Goal: Task Accomplishment & Management: Use online tool/utility

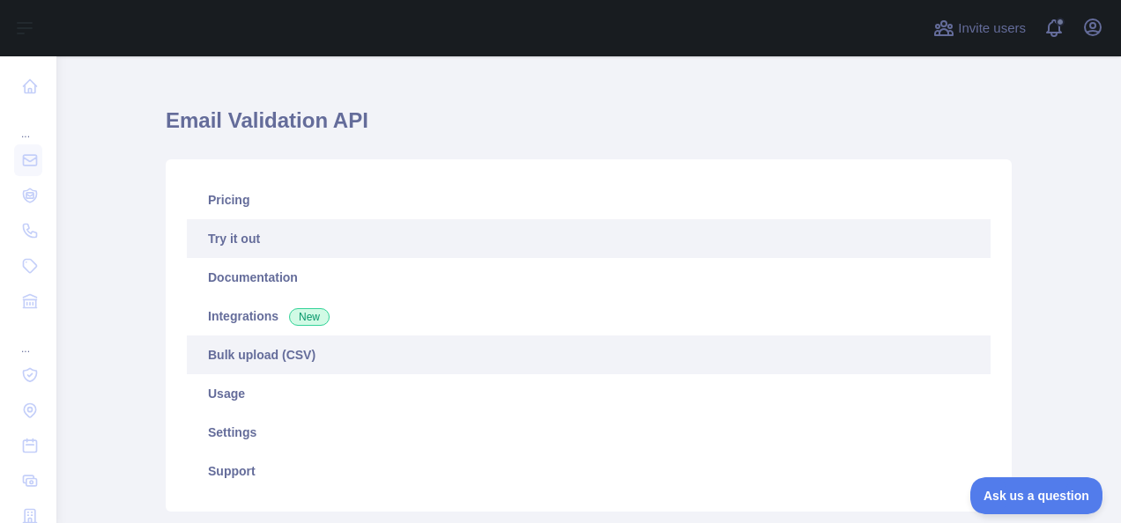
scroll to position [26, 0]
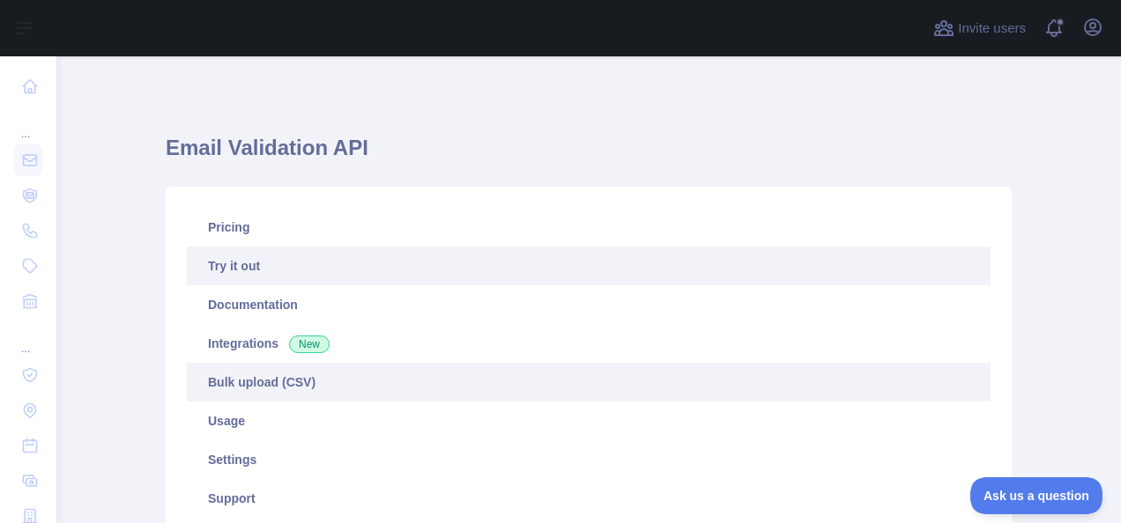
scroll to position [141, 0]
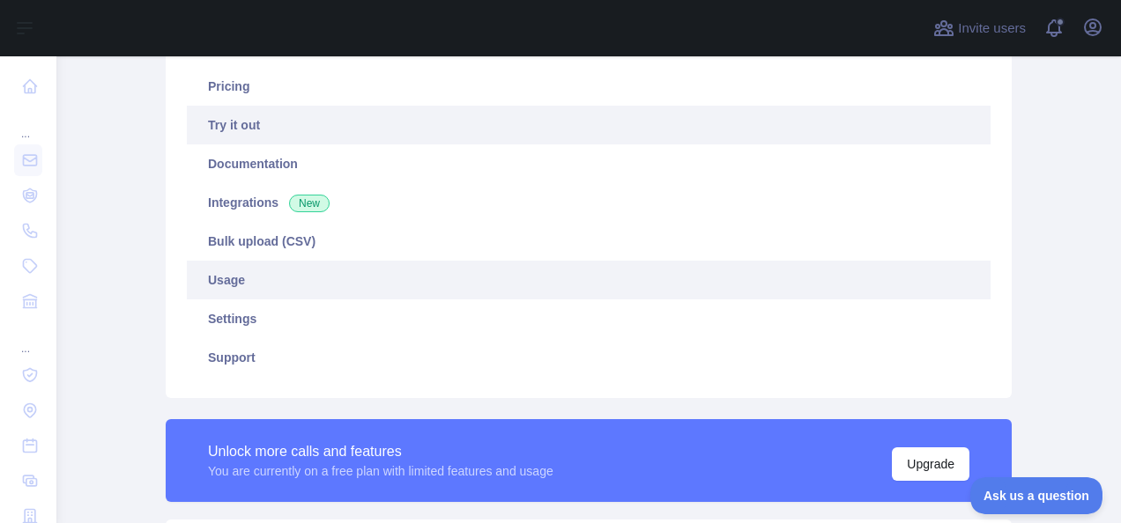
click at [266, 279] on link "Usage" at bounding box center [589, 280] width 804 height 39
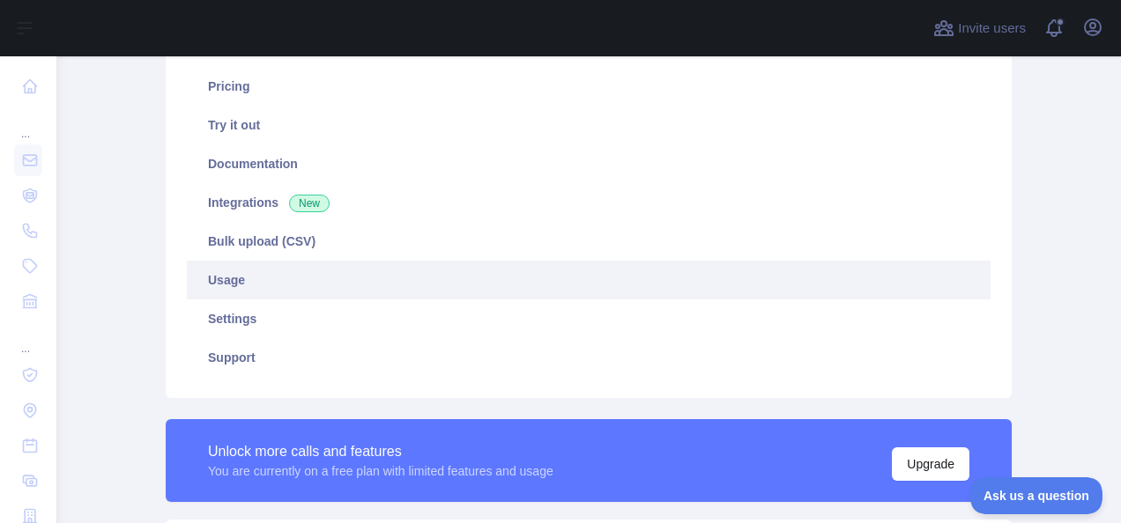
scroll to position [467, 1050]
click at [506, 286] on link "Usage" at bounding box center [589, 280] width 804 height 39
click at [321, 271] on link "Usage" at bounding box center [589, 280] width 804 height 39
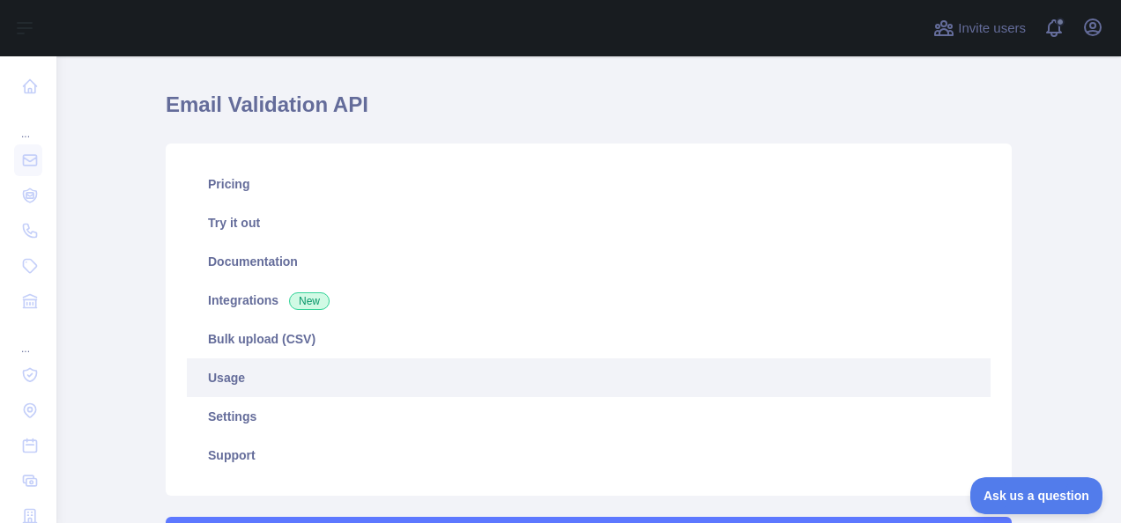
scroll to position [0, 0]
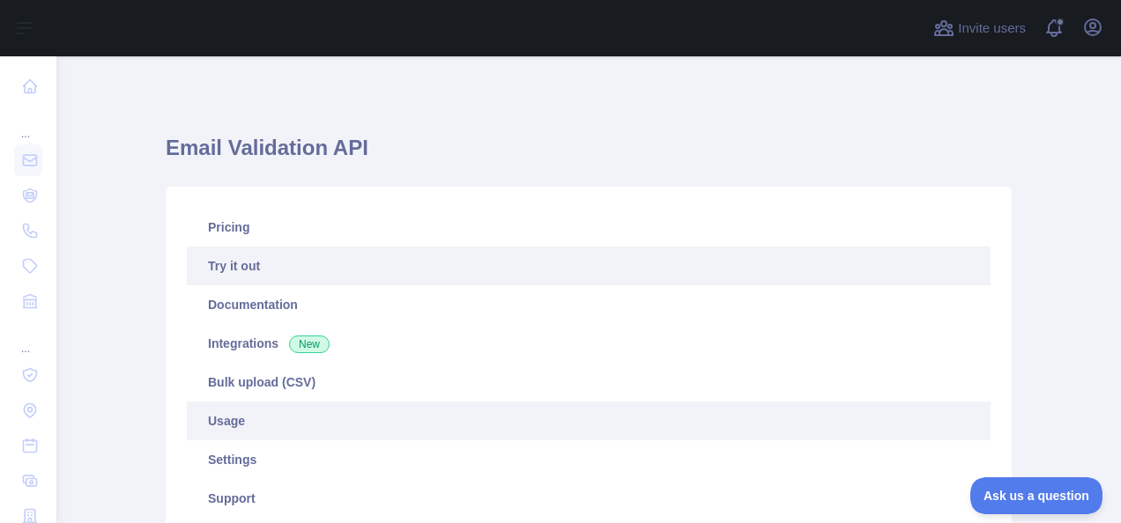
click at [271, 263] on link "Try it out" at bounding box center [589, 266] width 804 height 39
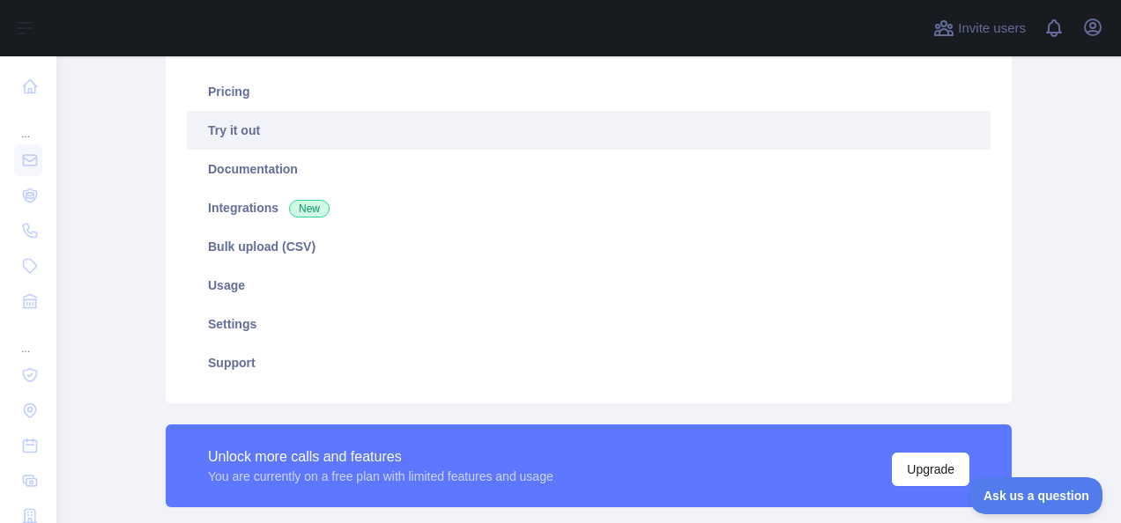
click at [310, 136] on link "Try it out" at bounding box center [589, 130] width 804 height 39
click at [339, 132] on link "Try it out" at bounding box center [589, 130] width 804 height 39
click at [499, 129] on link "Try it out" at bounding box center [589, 130] width 804 height 39
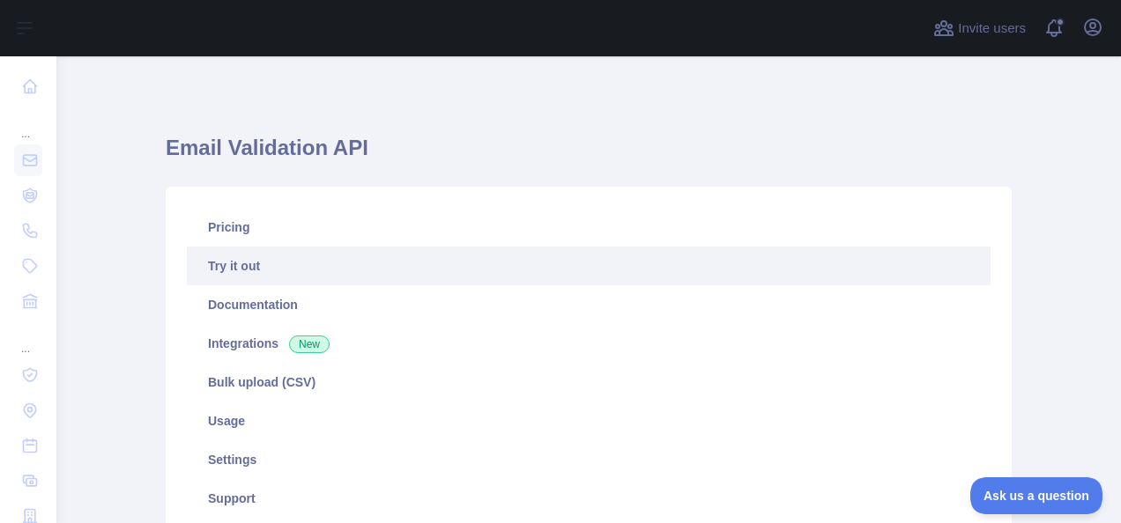
click at [597, 271] on link "Try it out" at bounding box center [589, 266] width 804 height 39
click at [233, 267] on link "Try it out" at bounding box center [589, 266] width 804 height 39
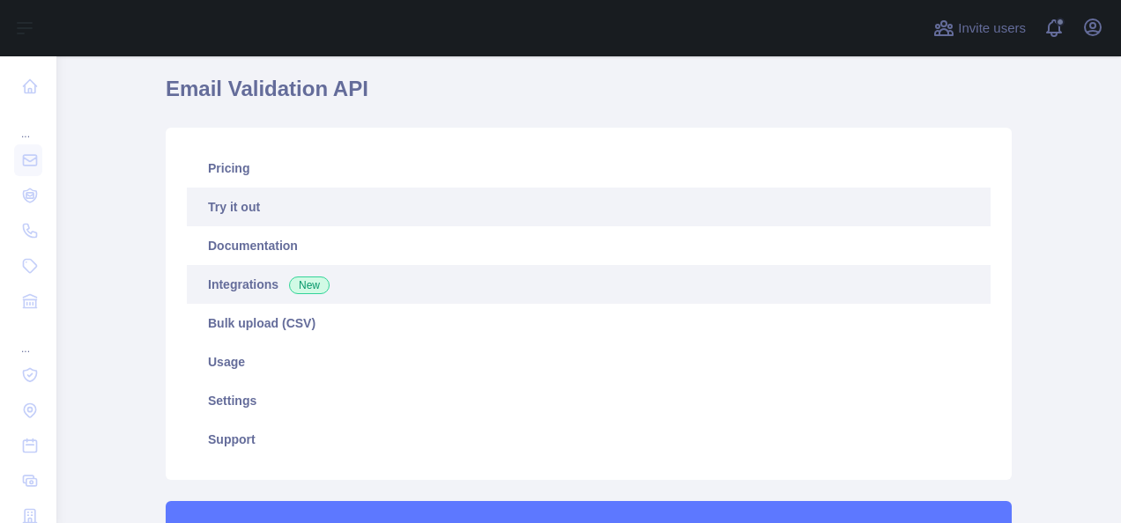
scroll to position [44, 0]
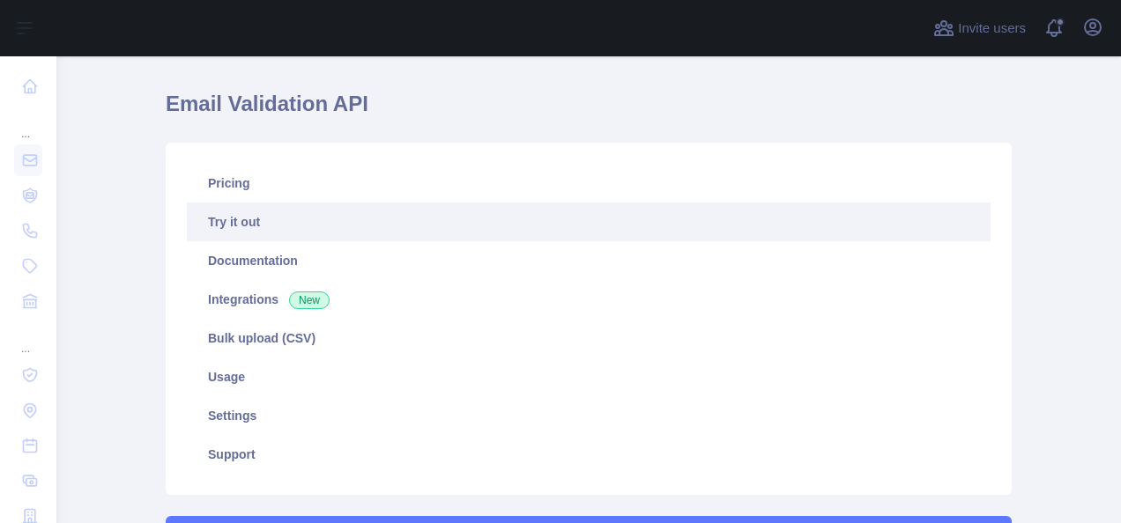
click at [264, 218] on link "Try it out" at bounding box center [589, 222] width 804 height 39
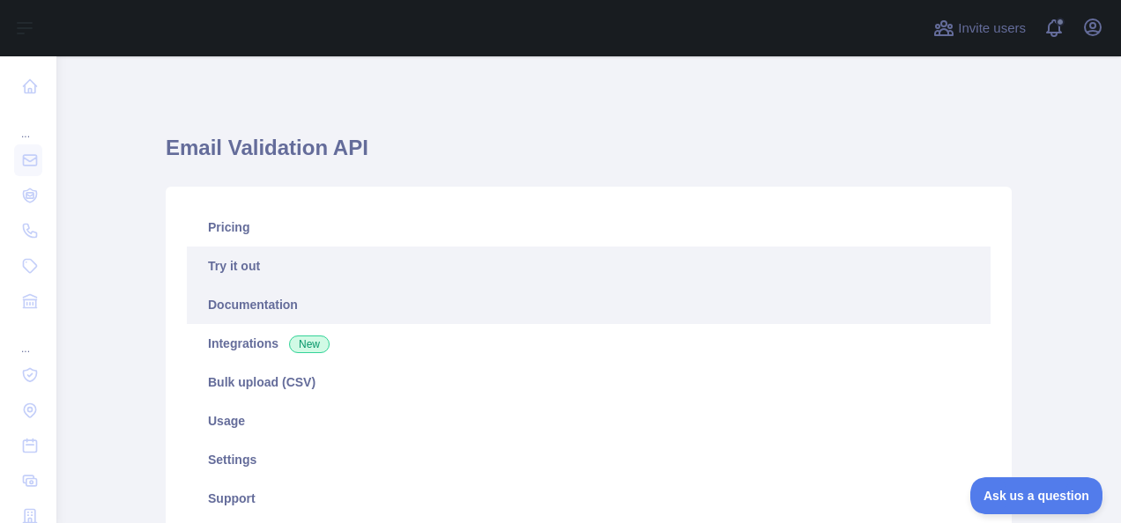
scroll to position [26, 0]
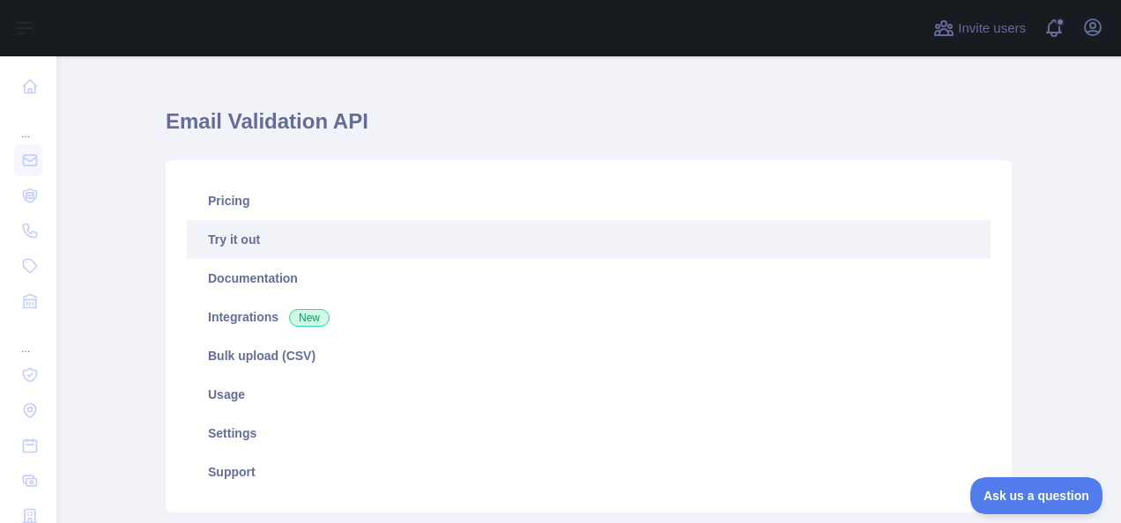
click at [275, 234] on link "Try it out" at bounding box center [589, 239] width 804 height 39
click at [354, 251] on link "Try it out" at bounding box center [589, 239] width 804 height 39
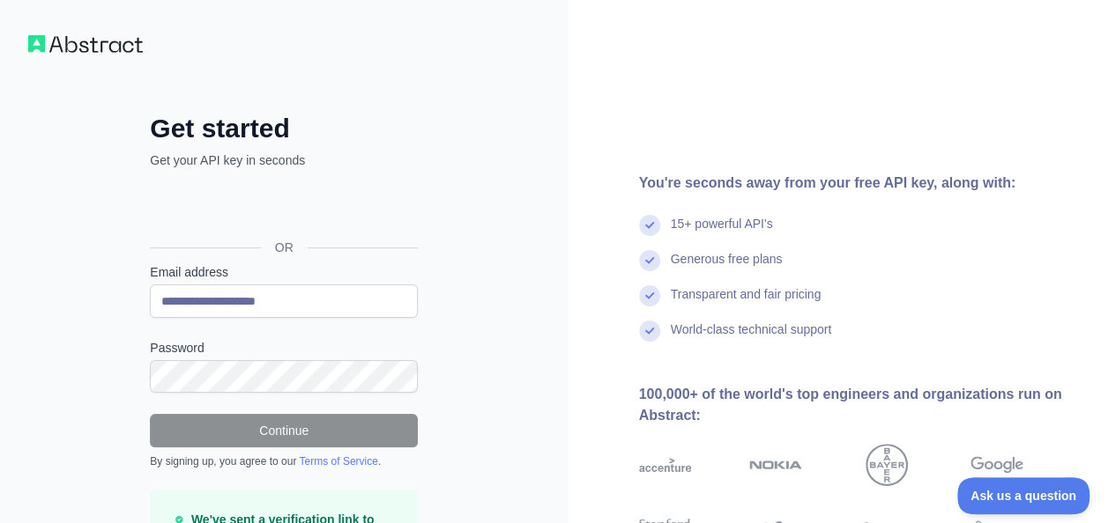
click at [65, 51] on img at bounding box center [85, 44] width 115 height 18
click at [105, 43] on img at bounding box center [85, 44] width 115 height 18
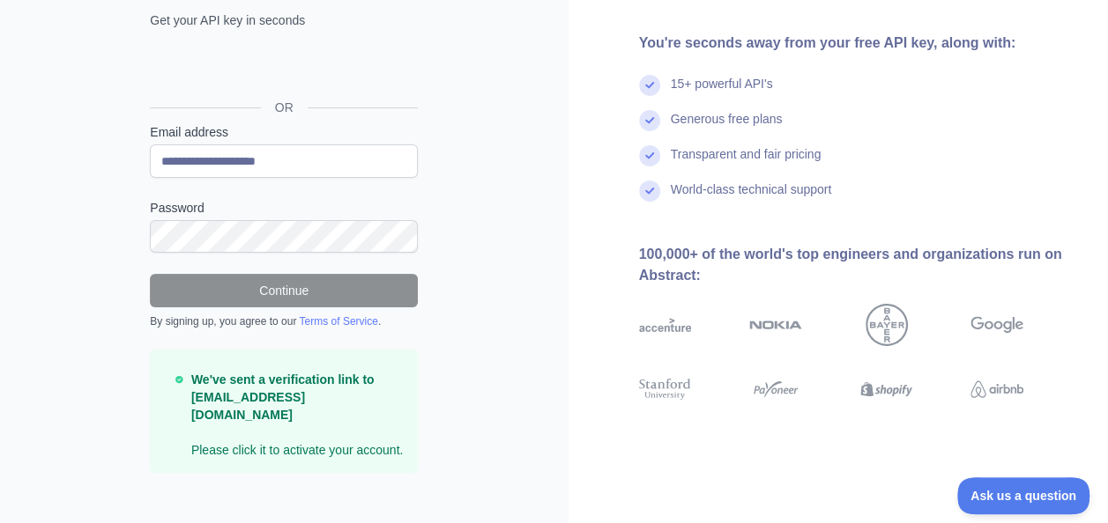
scroll to position [29, 0]
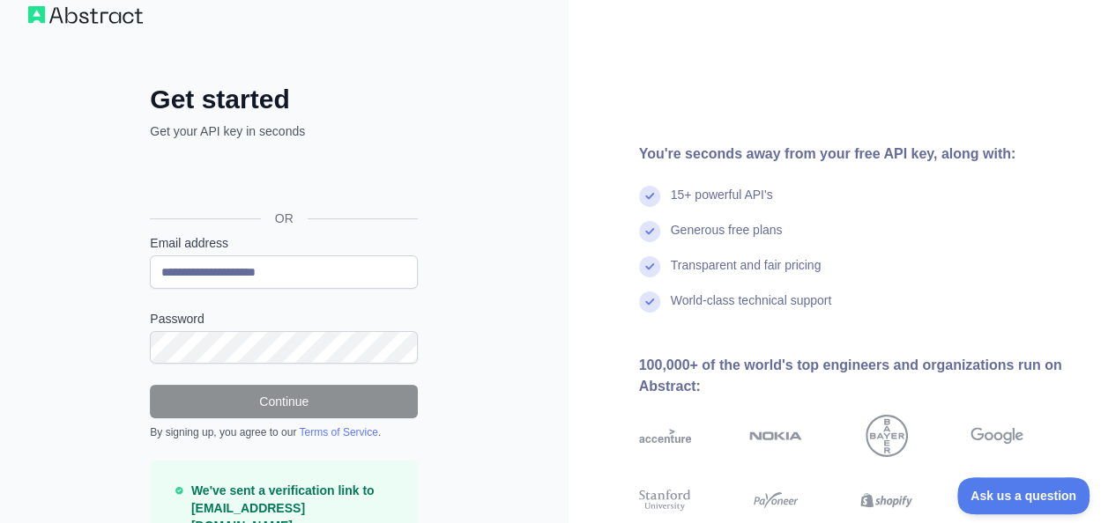
click at [100, 21] on img at bounding box center [85, 15] width 115 height 18
click at [48, 21] on img at bounding box center [85, 15] width 115 height 18
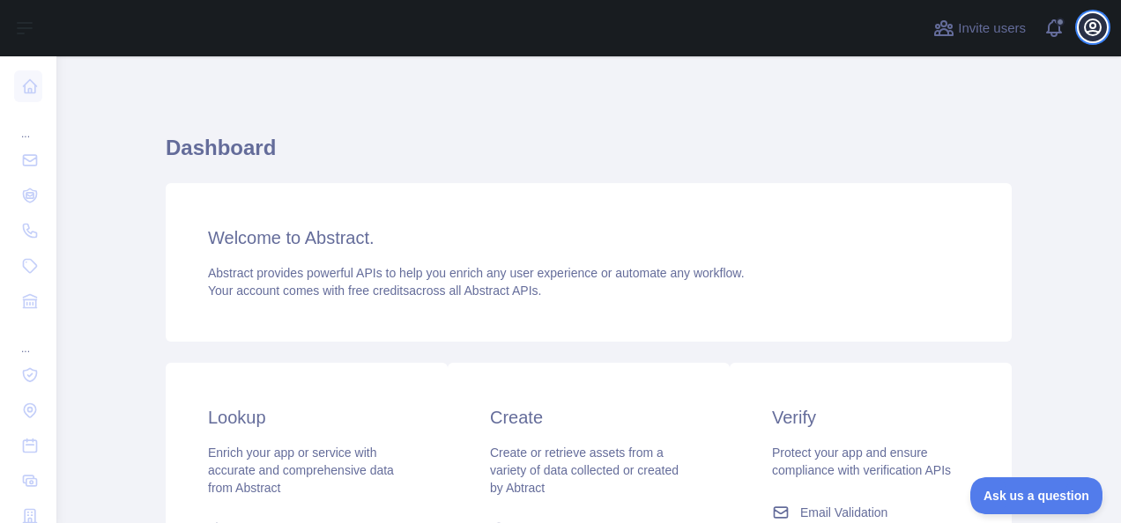
click at [1086, 23] on icon "button" at bounding box center [1093, 27] width 16 height 16
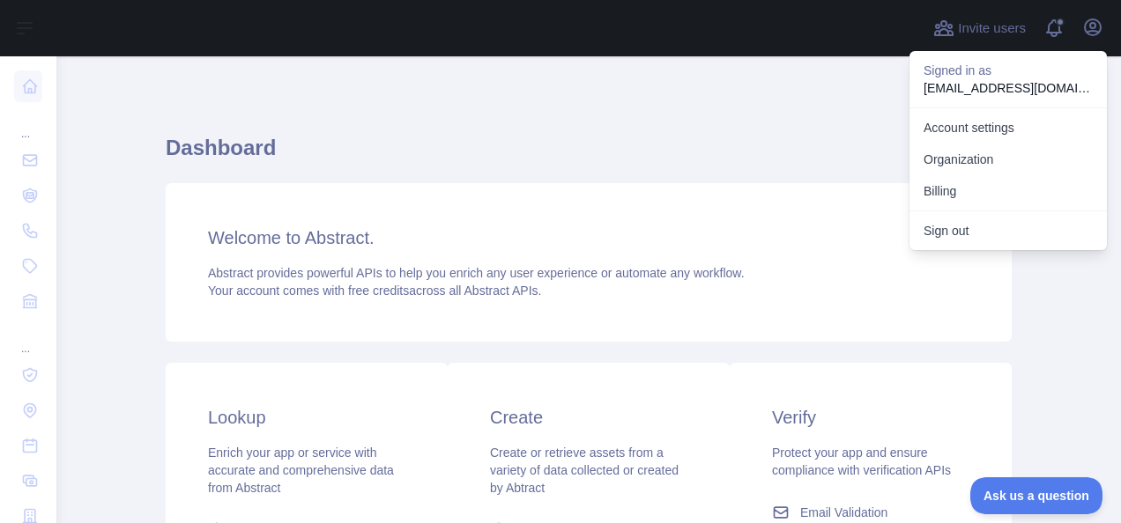
click at [797, 111] on div "Dashboard Welcome to Abstract. Abstract provides powerful APIs to help you enri…" at bounding box center [589, 435] width 846 height 673
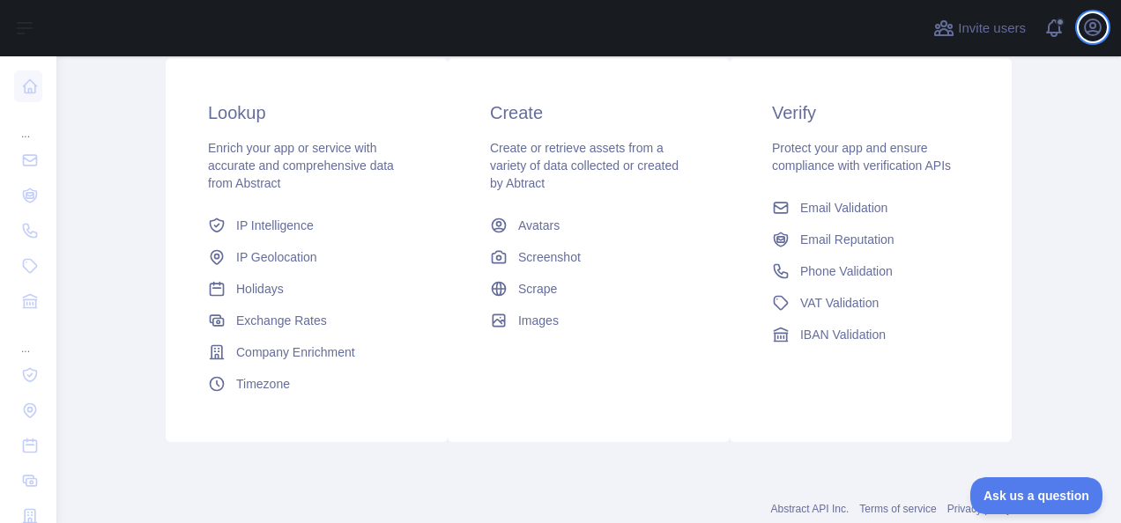
scroll to position [306, 0]
click at [849, 199] on span "Email Validation" at bounding box center [843, 207] width 87 height 18
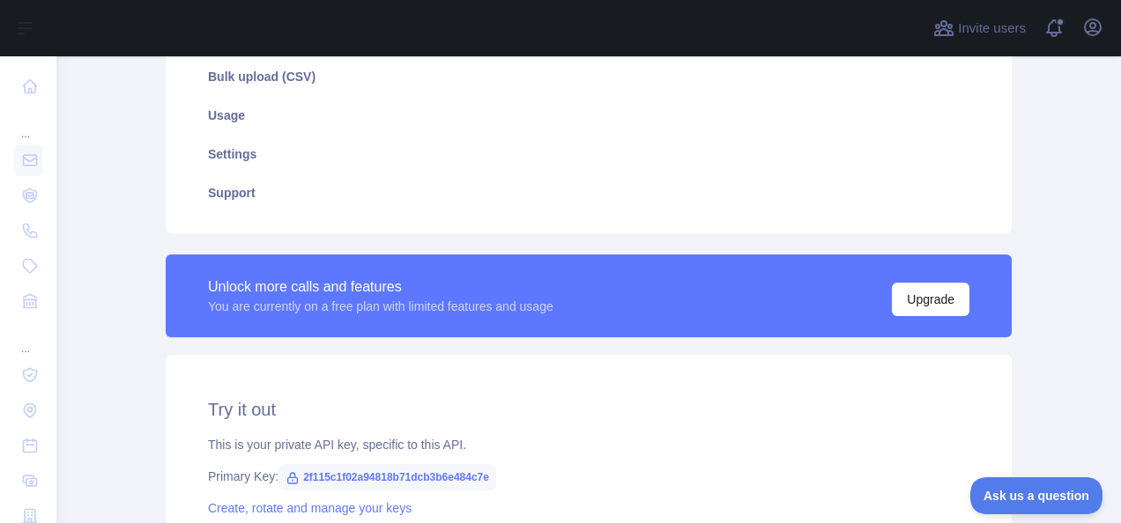
type textarea "**********"
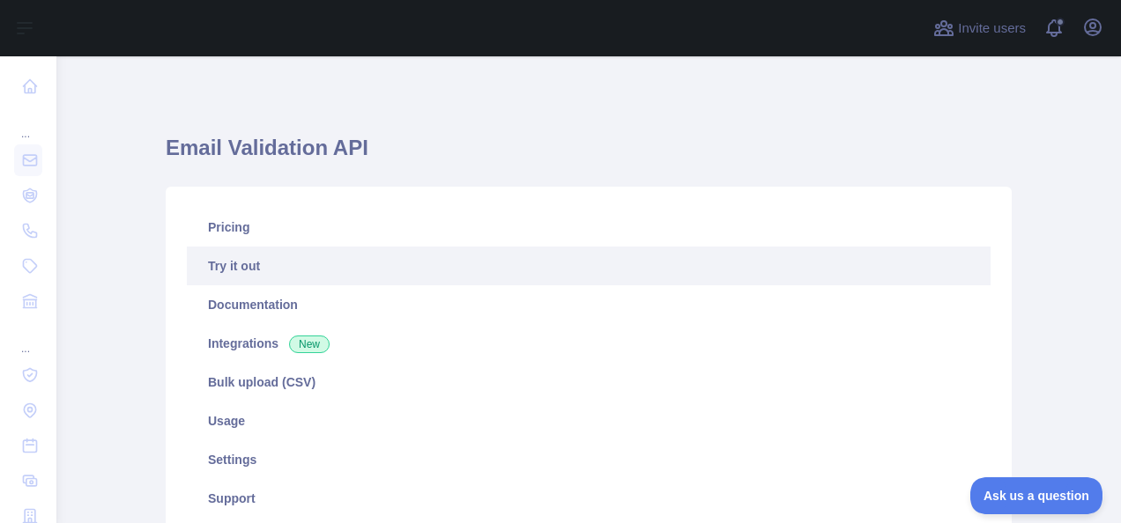
click at [280, 264] on link "Try it out" at bounding box center [589, 266] width 804 height 39
click at [217, 270] on link "Try it out" at bounding box center [589, 266] width 804 height 39
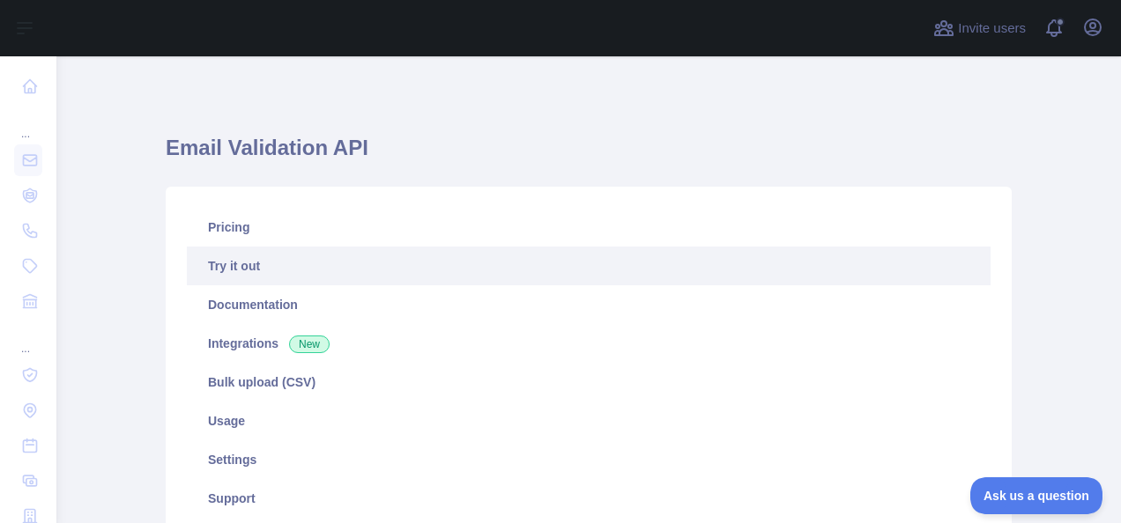
click at [217, 270] on link "Try it out" at bounding box center [589, 266] width 804 height 39
click at [397, 264] on link "Try it out" at bounding box center [589, 266] width 804 height 39
click at [725, 269] on link "Try it out" at bounding box center [589, 266] width 804 height 39
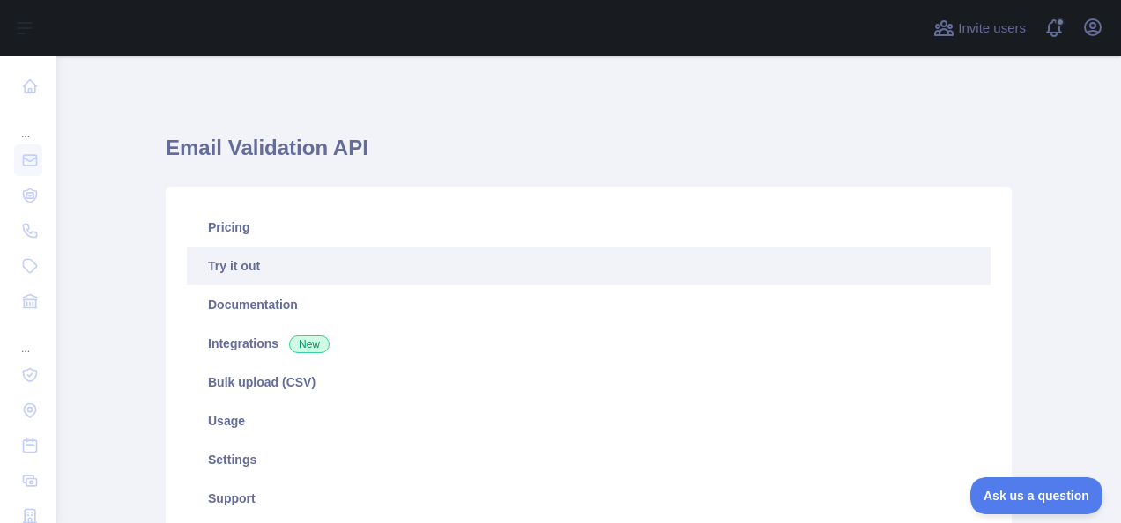
click at [725, 269] on link "Try it out" at bounding box center [589, 266] width 804 height 39
click at [234, 261] on link "Try it out" at bounding box center [589, 266] width 804 height 39
click at [1055, 40] on span at bounding box center [1060, 28] width 35 height 56
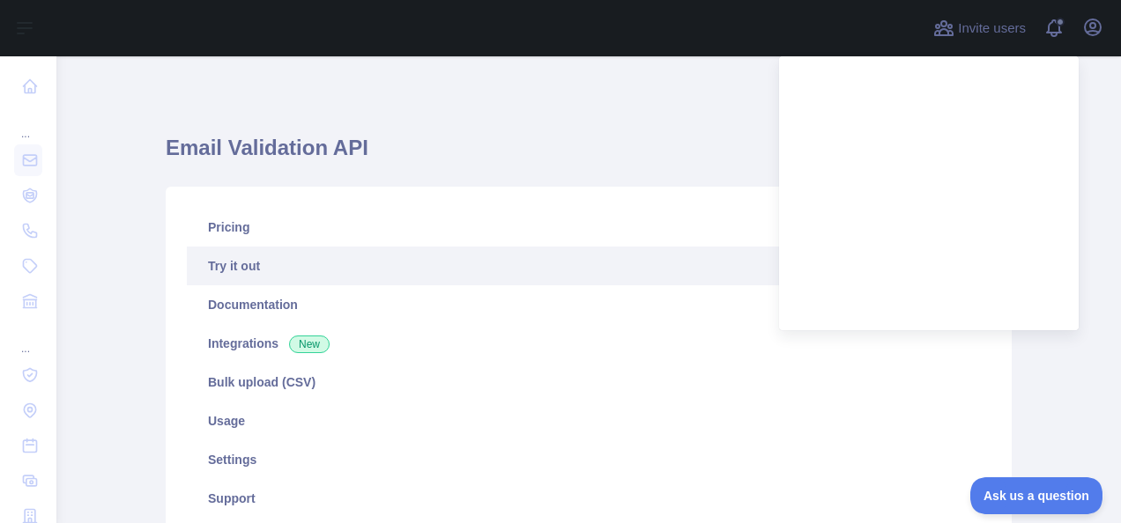
click at [250, 263] on link "Try it out" at bounding box center [589, 266] width 804 height 39
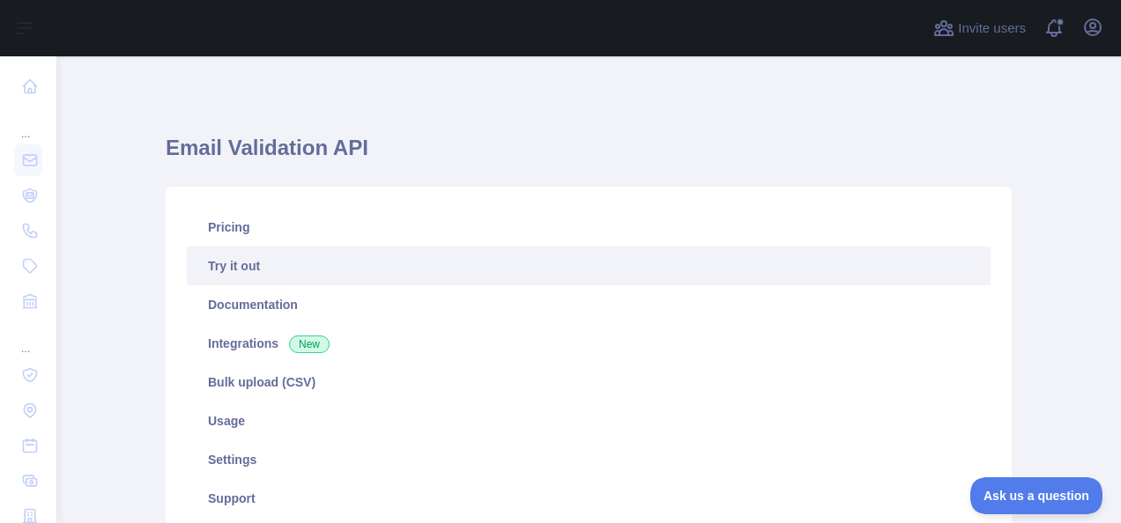
click at [250, 263] on link "Try it out" at bounding box center [589, 266] width 804 height 39
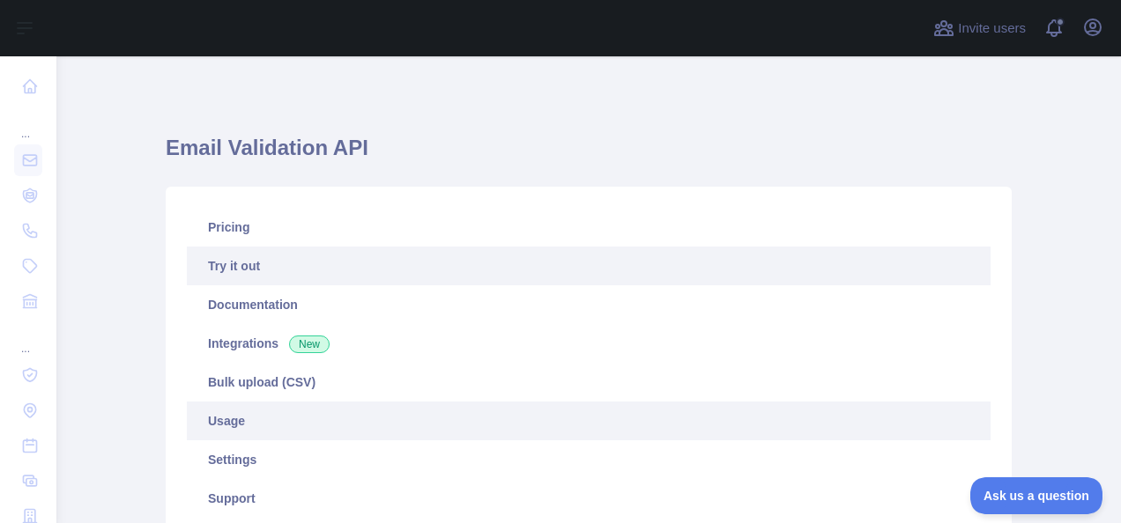
click at [230, 422] on link "Usage" at bounding box center [589, 421] width 804 height 39
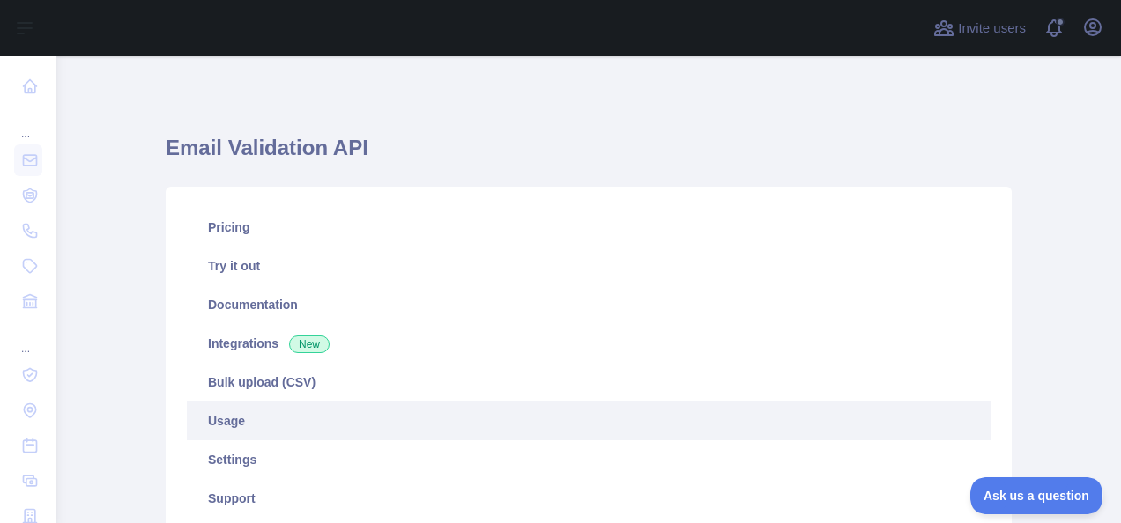
scroll to position [467, 1050]
click at [230, 422] on link "Usage" at bounding box center [589, 421] width 804 height 39
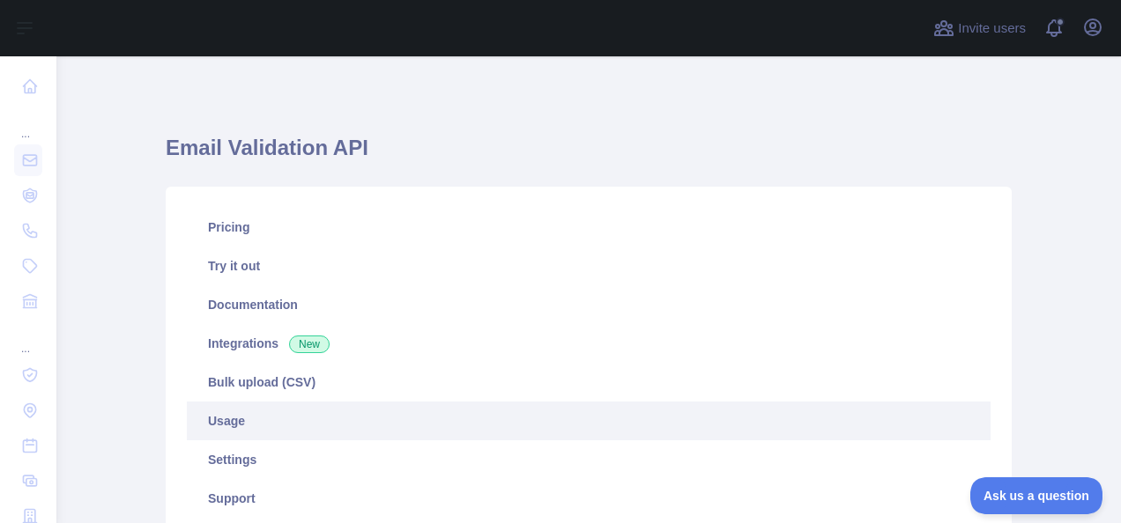
click at [230, 422] on link "Usage" at bounding box center [589, 421] width 804 height 39
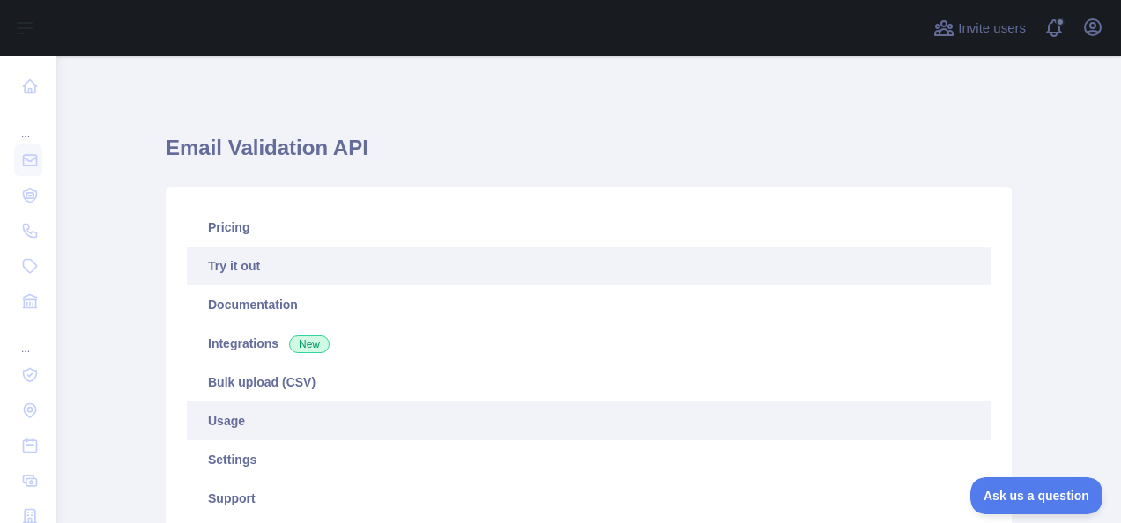
click at [248, 274] on link "Try it out" at bounding box center [589, 266] width 804 height 39
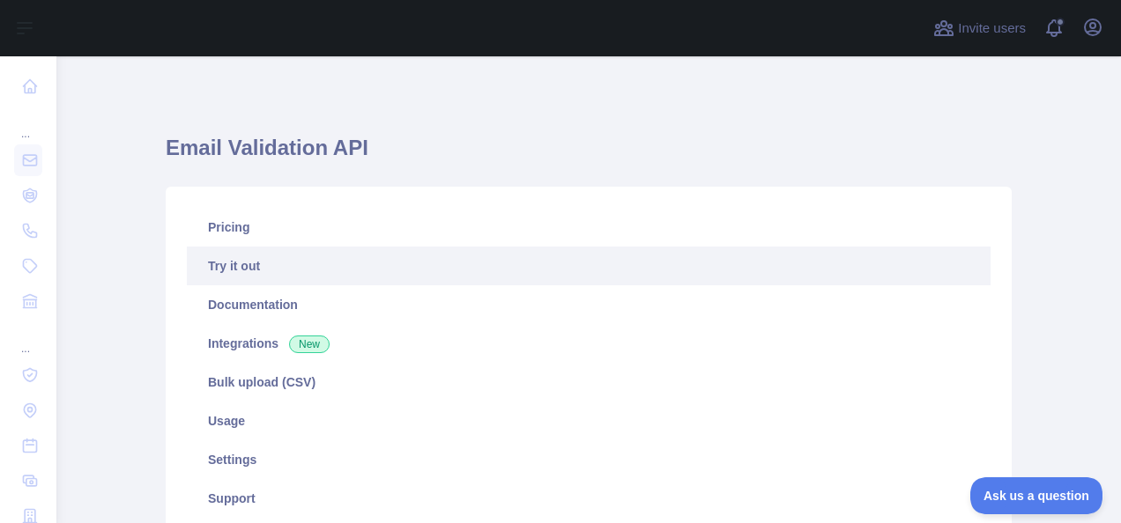
click at [324, 275] on link "Try it out" at bounding box center [589, 266] width 804 height 39
click at [448, 269] on link "Try it out" at bounding box center [589, 266] width 804 height 39
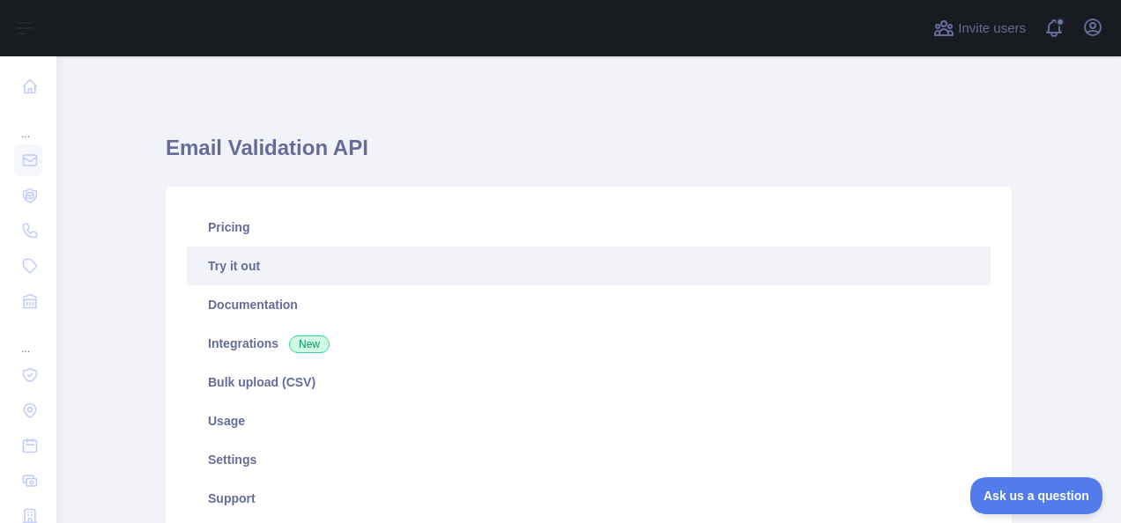
click at [448, 269] on link "Try it out" at bounding box center [589, 266] width 804 height 39
click at [412, 268] on link "Try it out" at bounding box center [589, 266] width 804 height 39
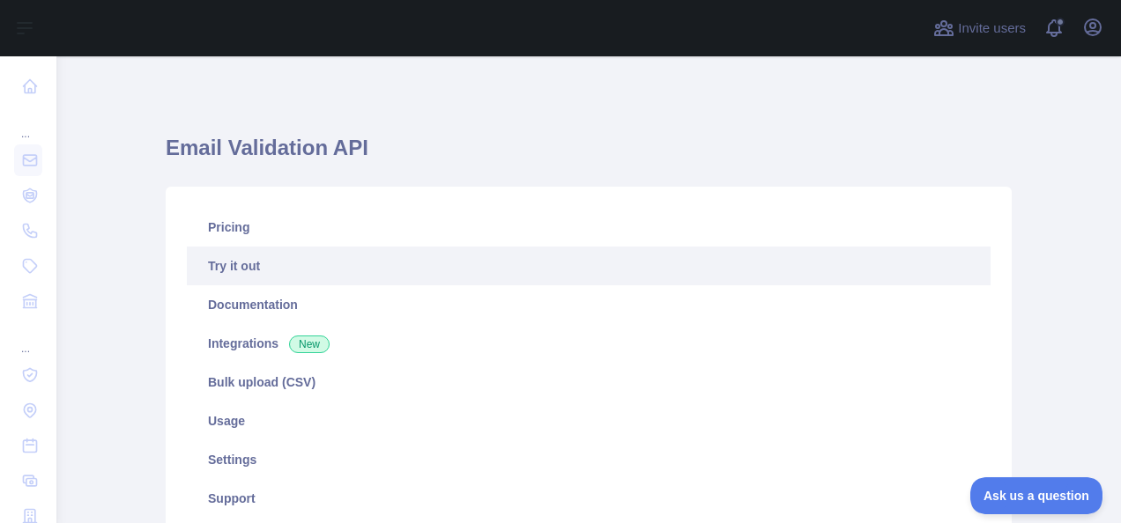
click at [412, 268] on link "Try it out" at bounding box center [589, 266] width 804 height 39
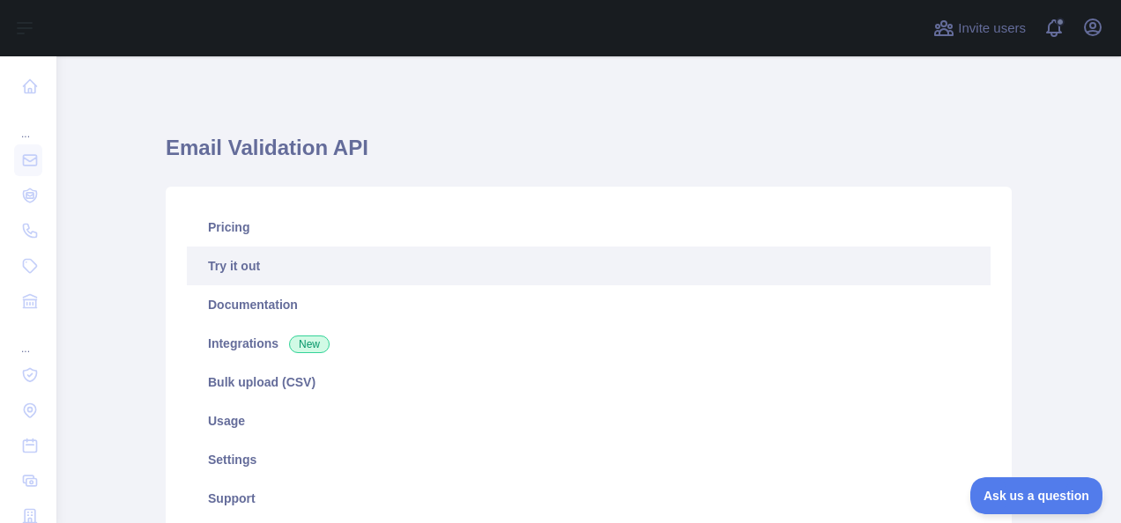
click at [412, 268] on link "Try it out" at bounding box center [589, 266] width 804 height 39
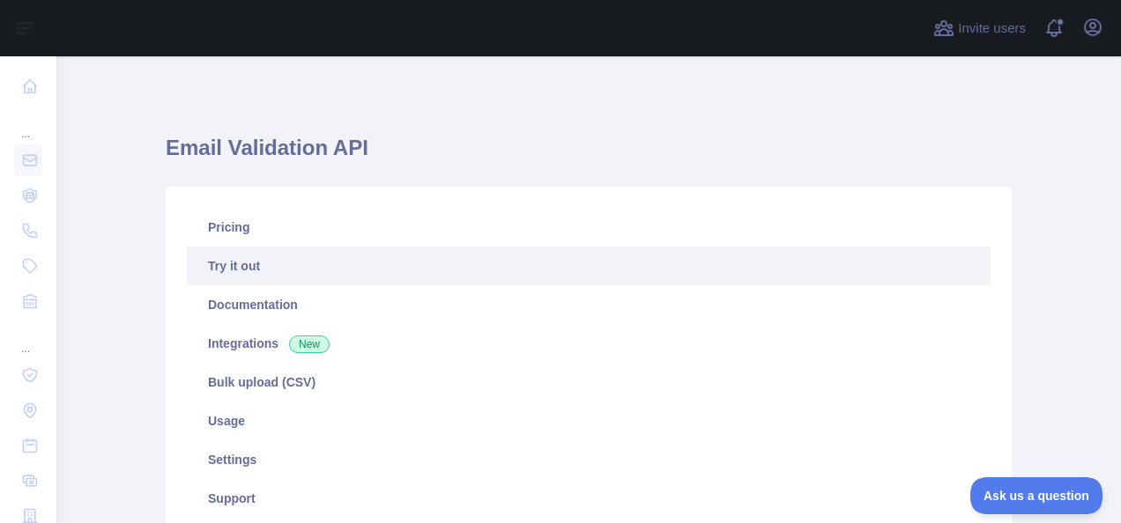
click at [412, 268] on link "Try it out" at bounding box center [589, 266] width 804 height 39
click at [190, 270] on link "Try it out" at bounding box center [589, 266] width 804 height 39
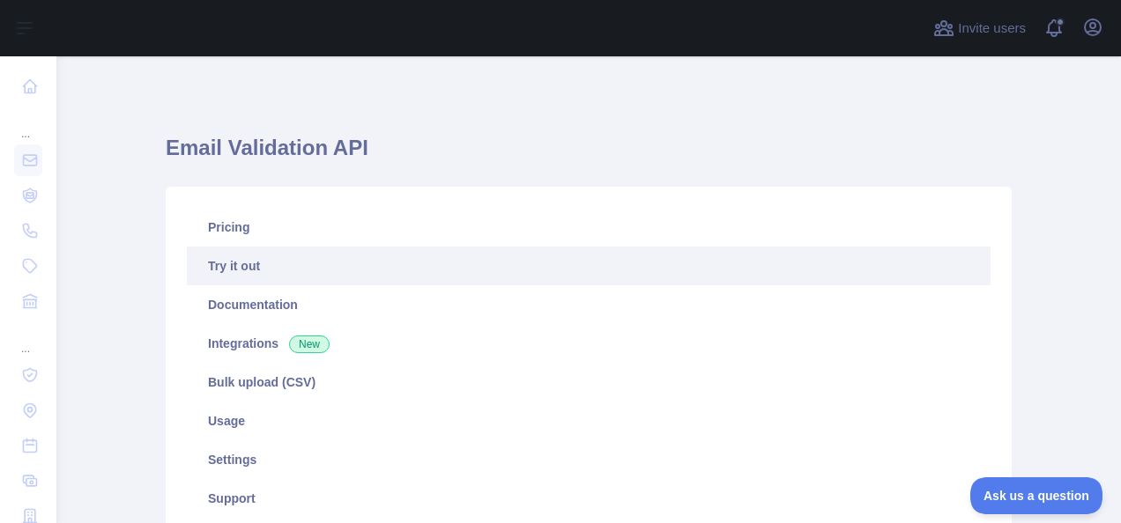
click at [190, 270] on link "Try it out" at bounding box center [589, 266] width 804 height 39
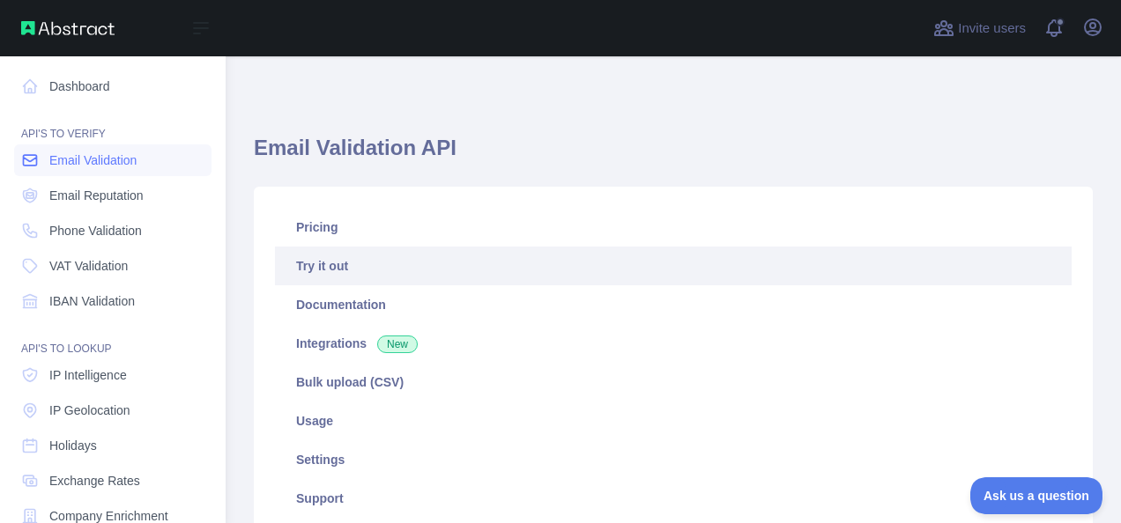
click at [85, 160] on span "Email Validation" at bounding box center [92, 161] width 87 height 18
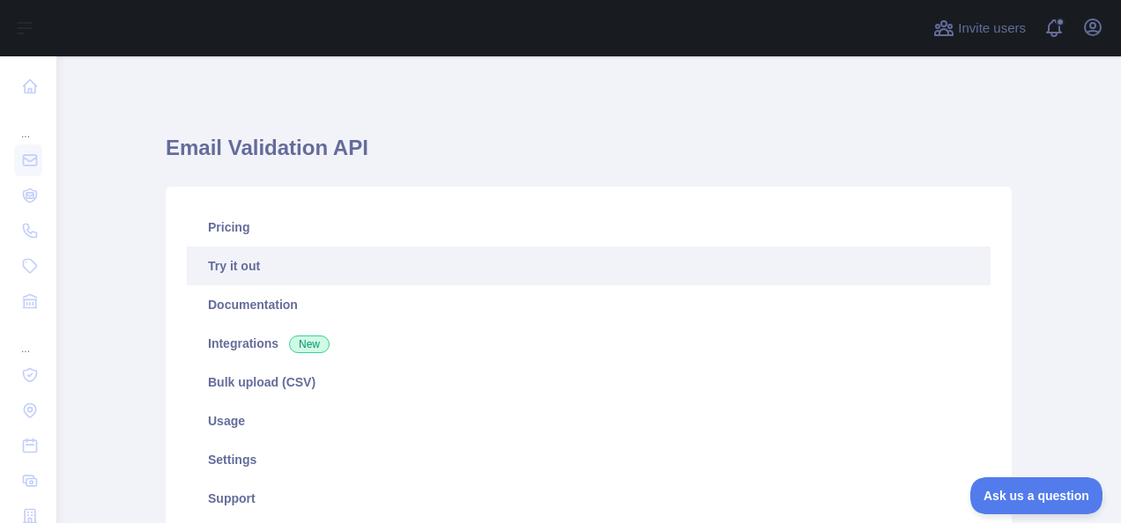
click at [532, 266] on link "Try it out" at bounding box center [589, 266] width 804 height 39
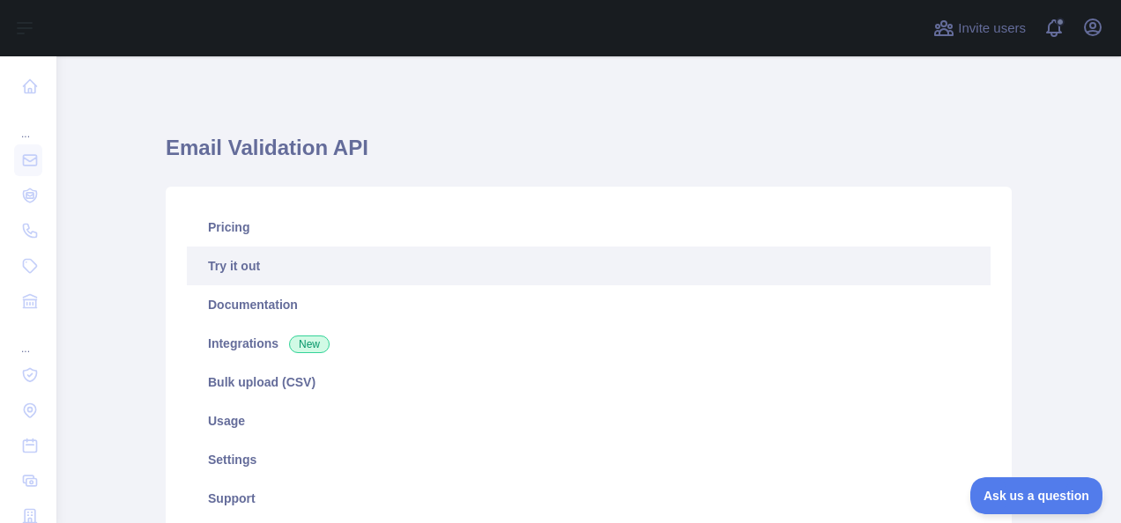
click at [532, 266] on link "Try it out" at bounding box center [589, 266] width 804 height 39
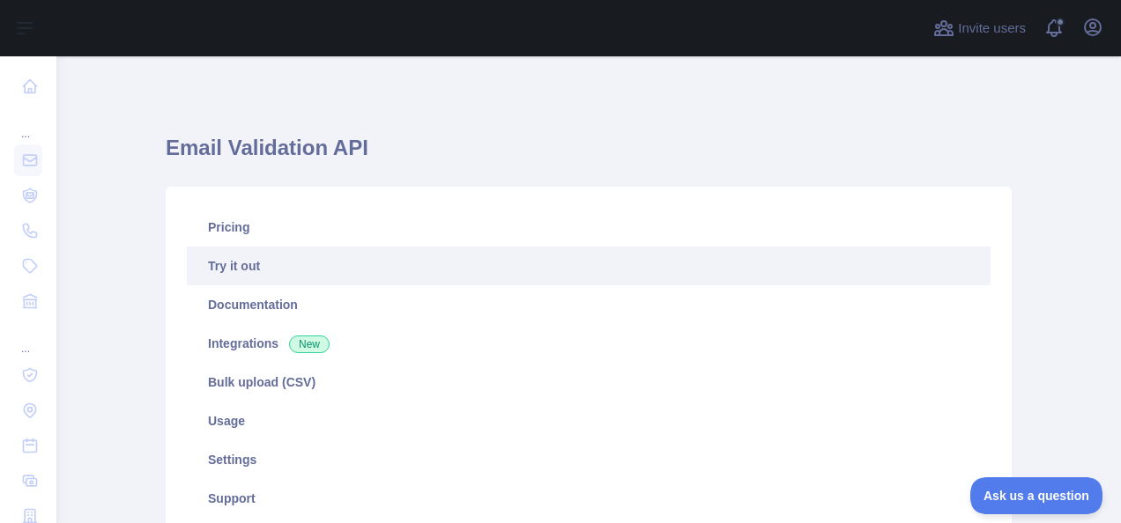
click at [224, 262] on link "Try it out" at bounding box center [589, 266] width 804 height 39
click at [256, 254] on link "Try it out" at bounding box center [589, 266] width 804 height 39
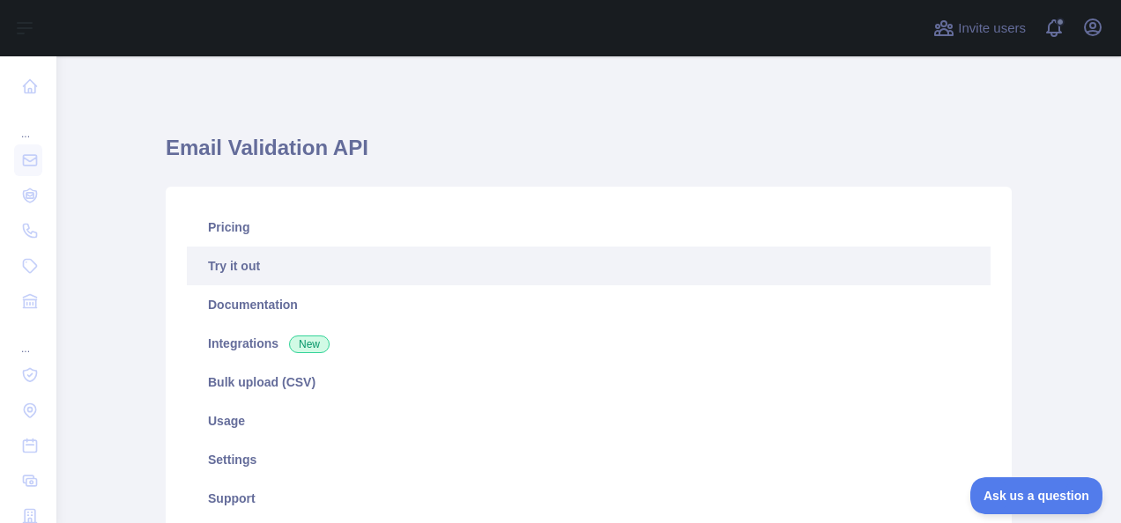
click at [256, 254] on link "Try it out" at bounding box center [589, 266] width 804 height 39
click at [410, 257] on link "Try it out" at bounding box center [589, 266] width 804 height 39
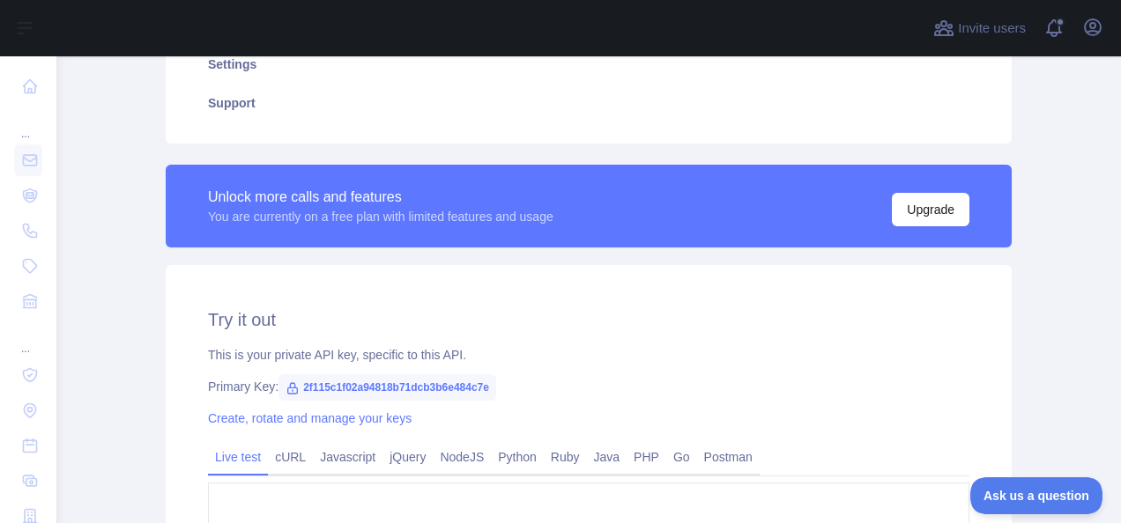
scroll to position [443, 0]
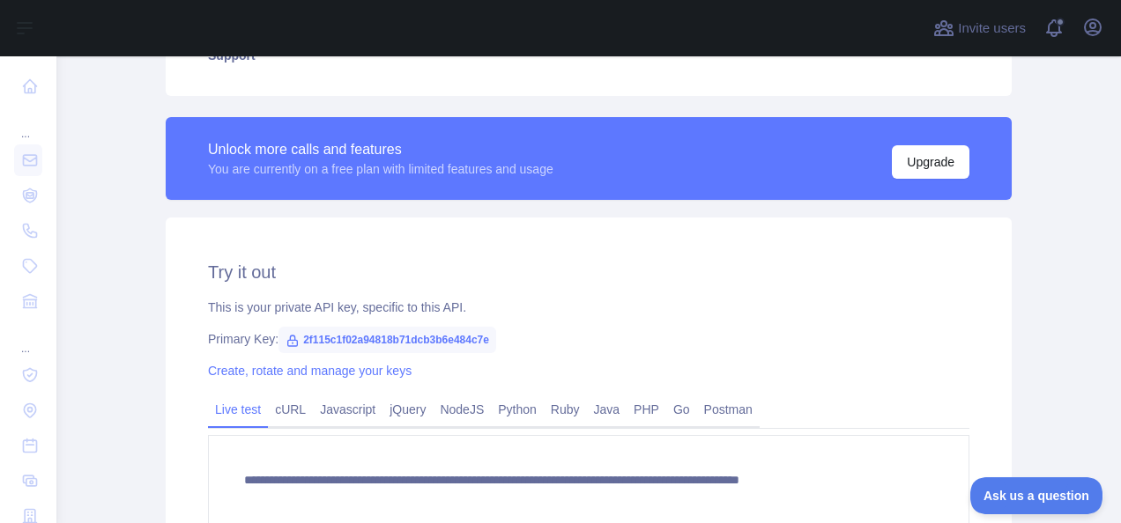
click at [483, 338] on span "2f115c1f02a94818b71dcb3b6e484c7e" at bounding box center [387, 340] width 218 height 26
drag, startPoint x: 483, startPoint y: 338, endPoint x: 417, endPoint y: 340, distance: 66.1
click at [417, 340] on span "2f115c1f02a94818b71dcb3b6e484c7e" at bounding box center [387, 340] width 218 height 26
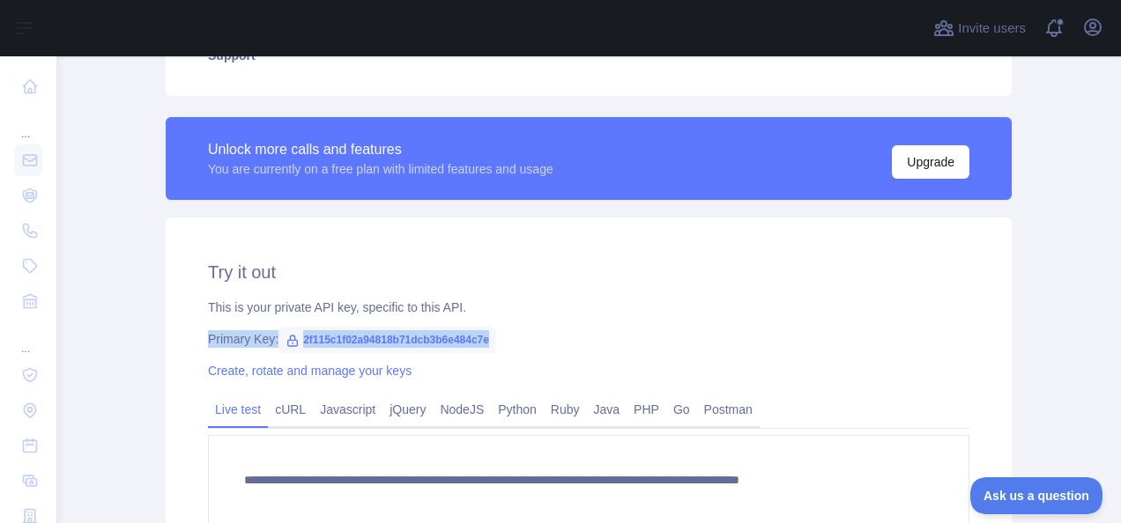
click at [288, 345] on icon at bounding box center [293, 341] width 10 height 11
click at [298, 342] on span "2f115c1f02a94818b71dcb3b6e484c7e" at bounding box center [387, 340] width 218 height 26
click at [291, 374] on link "Create, rotate and manage your keys" at bounding box center [310, 371] width 204 height 14
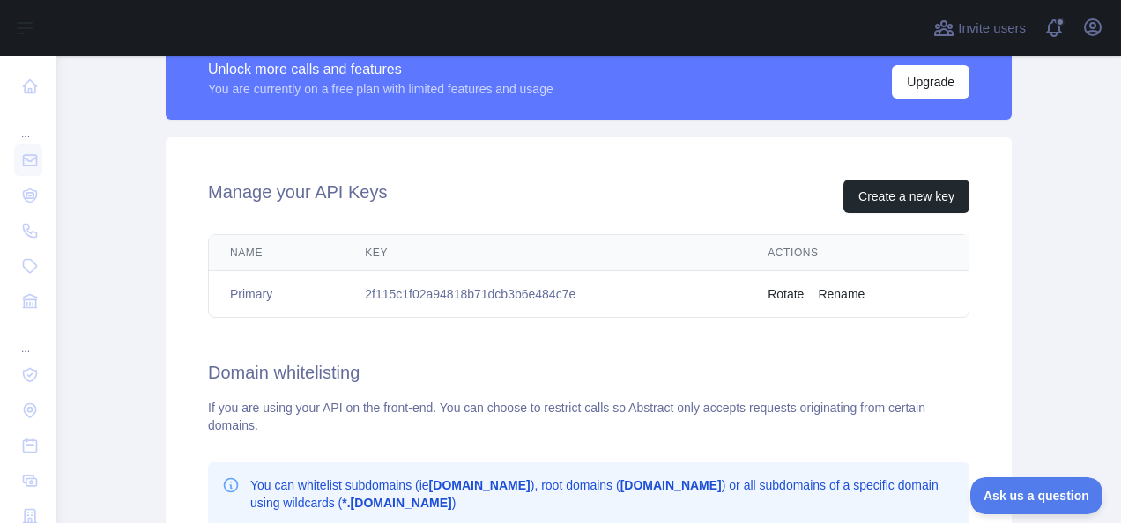
scroll to position [546, 0]
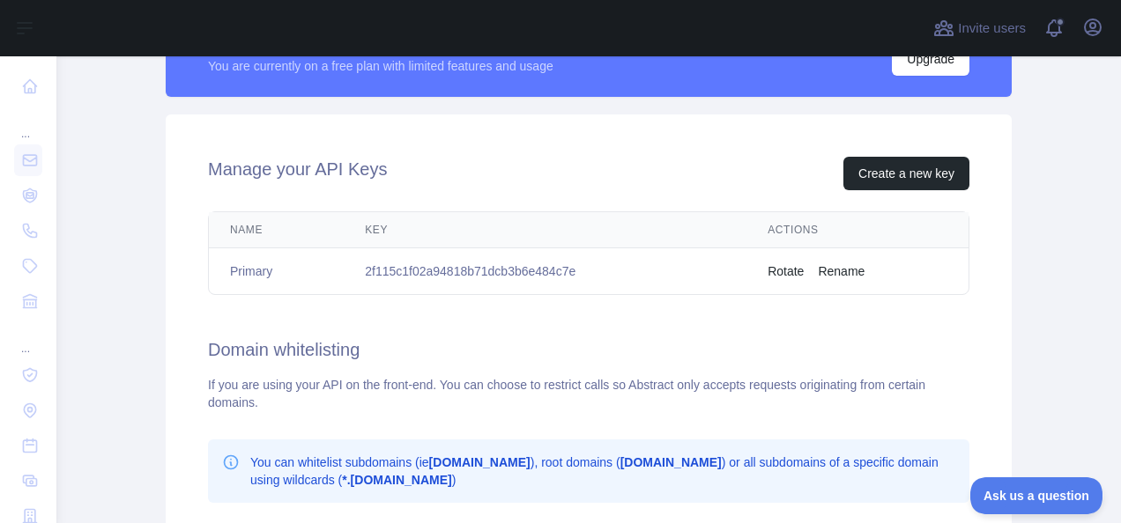
click at [500, 262] on td "2f115c1f02a94818b71dcb3b6e484c7e" at bounding box center [545, 271] width 403 height 47
copy td "2f115c1f02a94818b71dcb3b6e484c7e"
click at [443, 339] on h2 "Domain whitelisting" at bounding box center [588, 349] width 761 height 25
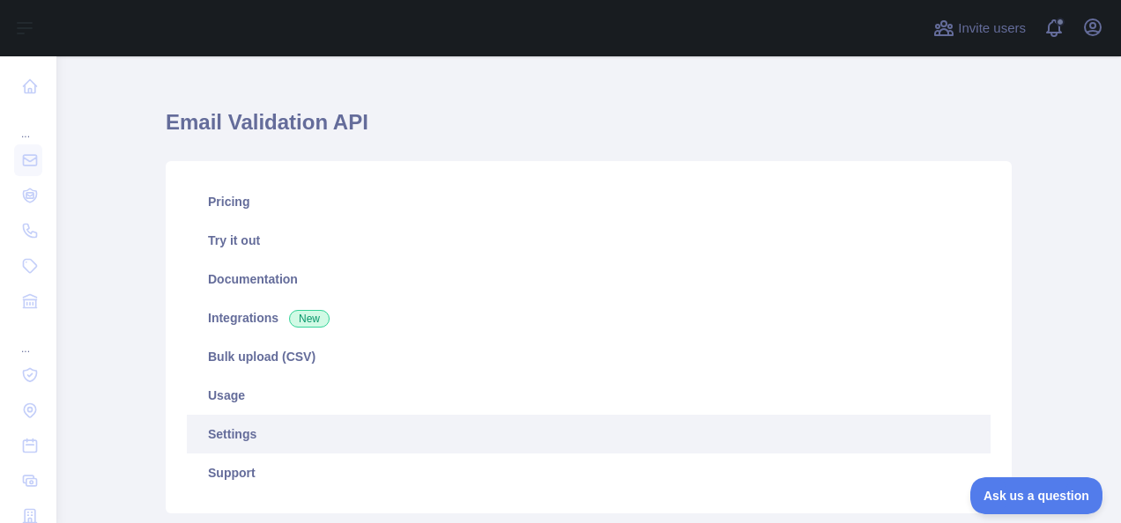
scroll to position [0, 0]
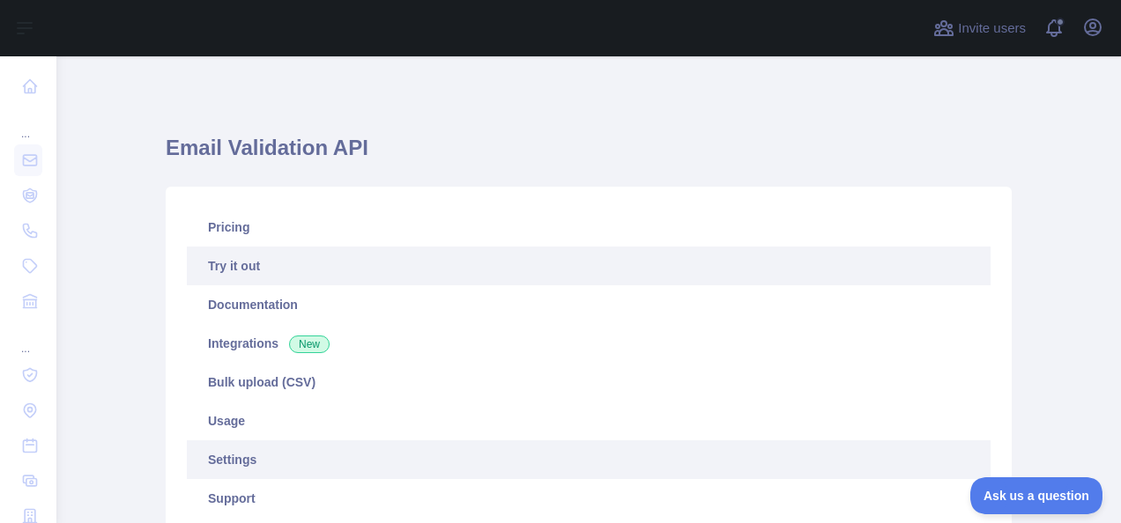
click at [288, 261] on link "Try it out" at bounding box center [589, 266] width 804 height 39
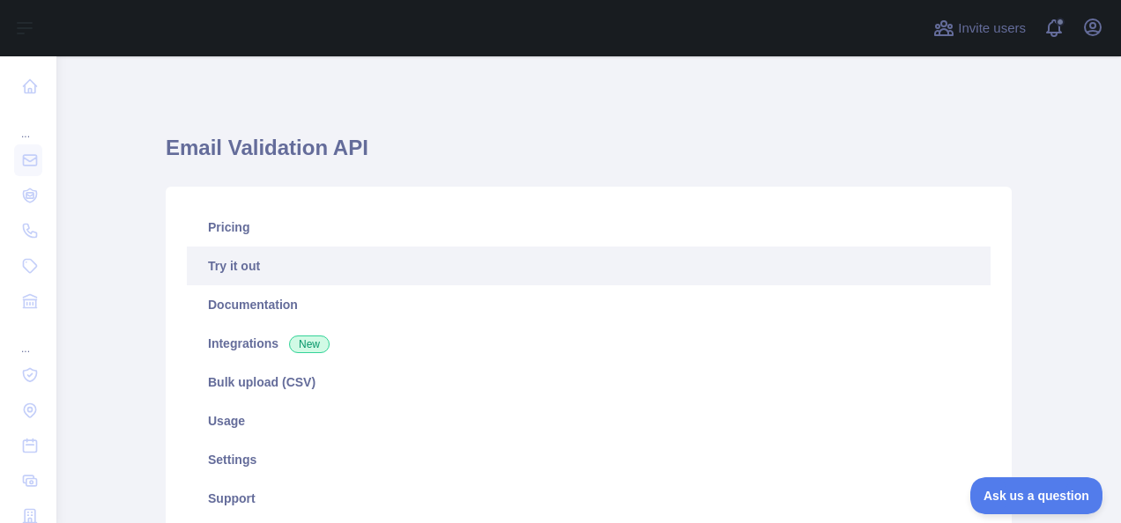
type textarea "**********"
click at [288, 261] on link "Try it out" at bounding box center [589, 266] width 804 height 39
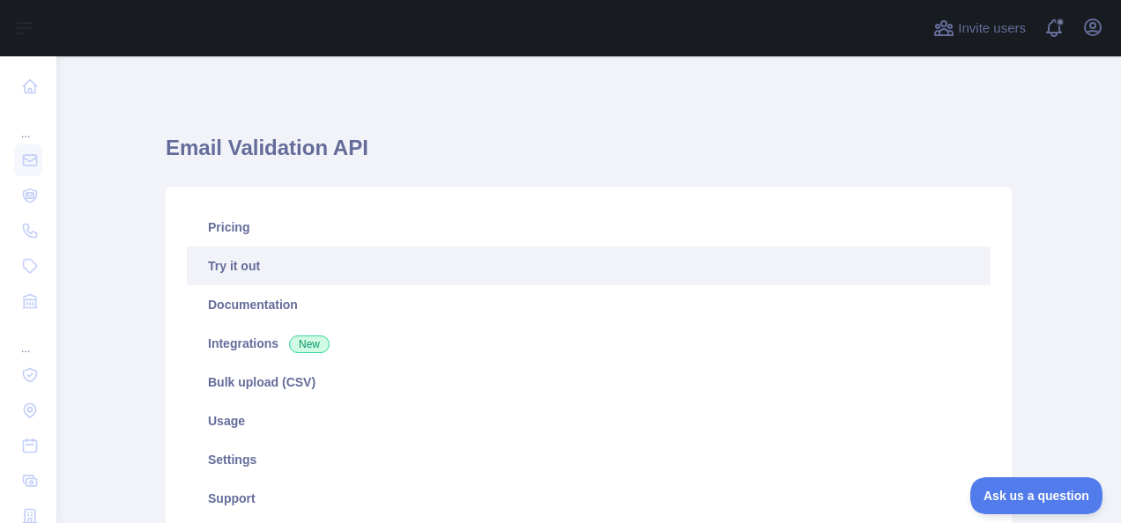
click at [288, 261] on link "Try it out" at bounding box center [589, 266] width 804 height 39
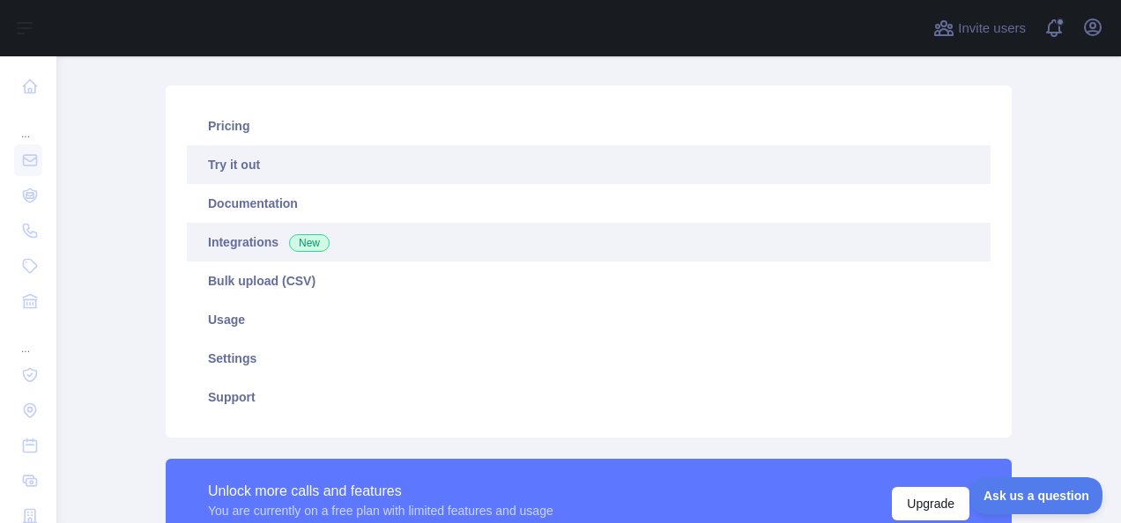
scroll to position [99, 0]
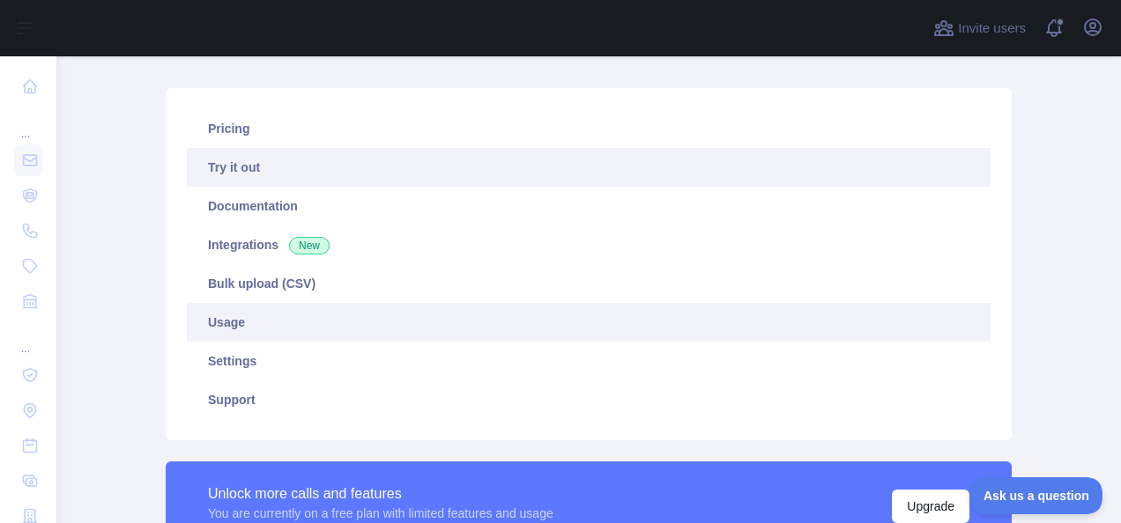
click at [241, 324] on link "Usage" at bounding box center [589, 322] width 804 height 39
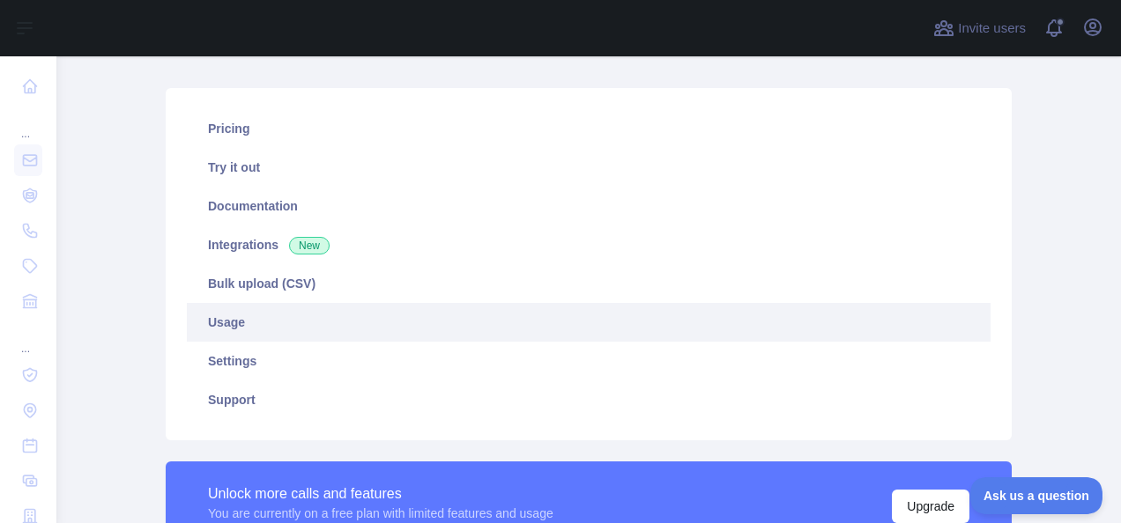
click at [241, 324] on link "Usage" at bounding box center [589, 322] width 804 height 39
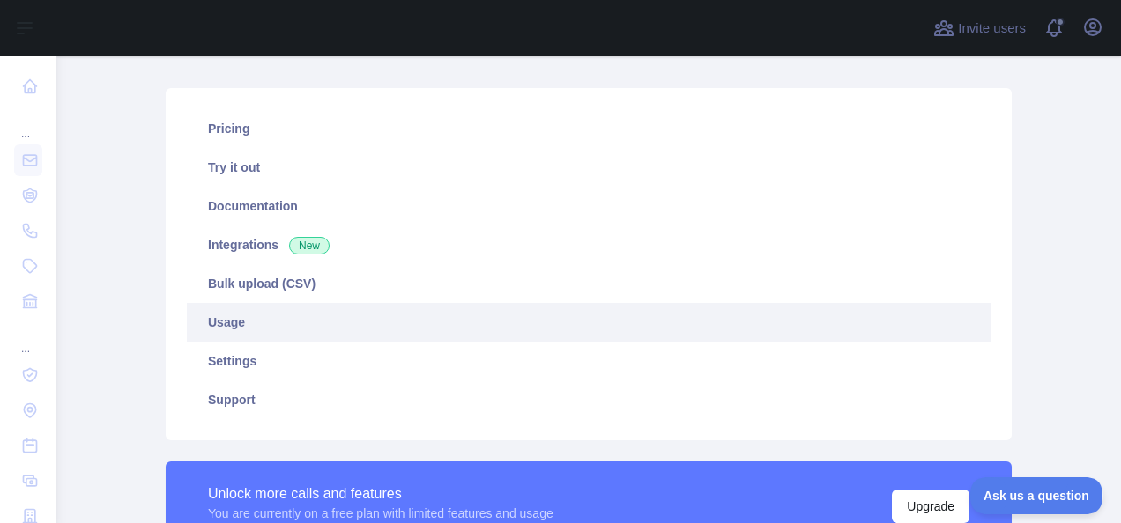
click at [241, 324] on link "Usage" at bounding box center [589, 322] width 804 height 39
click at [1048, 30] on span at bounding box center [1060, 28] width 35 height 56
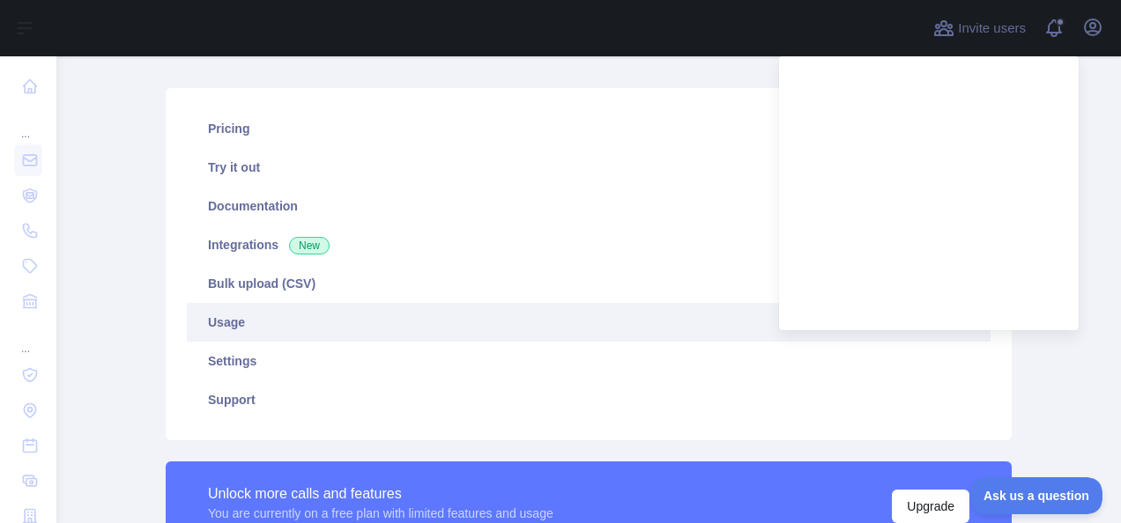
click at [777, 57] on h1 "Email Validation API" at bounding box center [589, 56] width 846 height 42
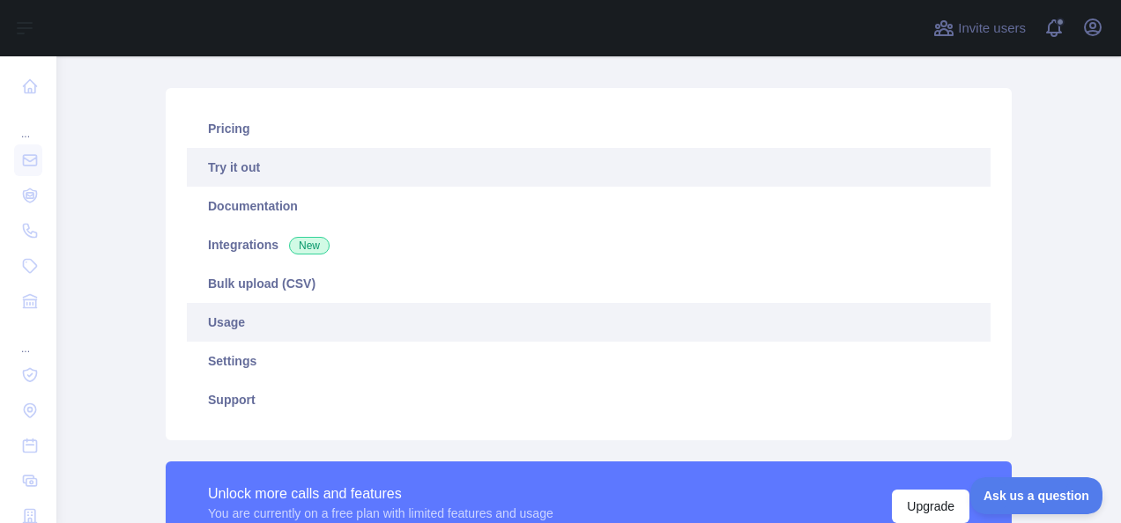
click at [287, 168] on link "Try it out" at bounding box center [589, 167] width 804 height 39
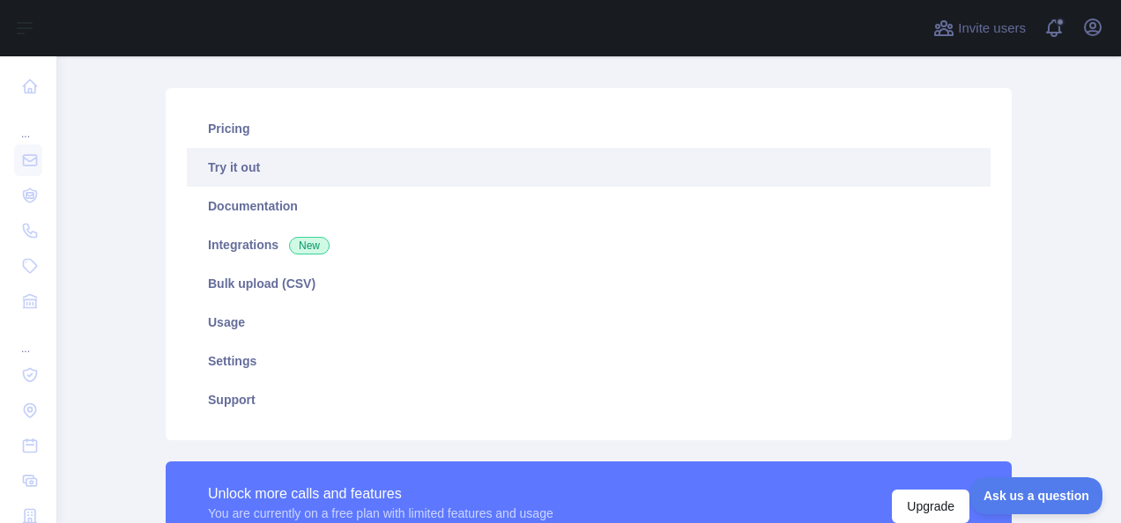
click at [419, 182] on link "Try it out" at bounding box center [589, 167] width 804 height 39
click at [188, 176] on link "Try it out" at bounding box center [589, 167] width 804 height 39
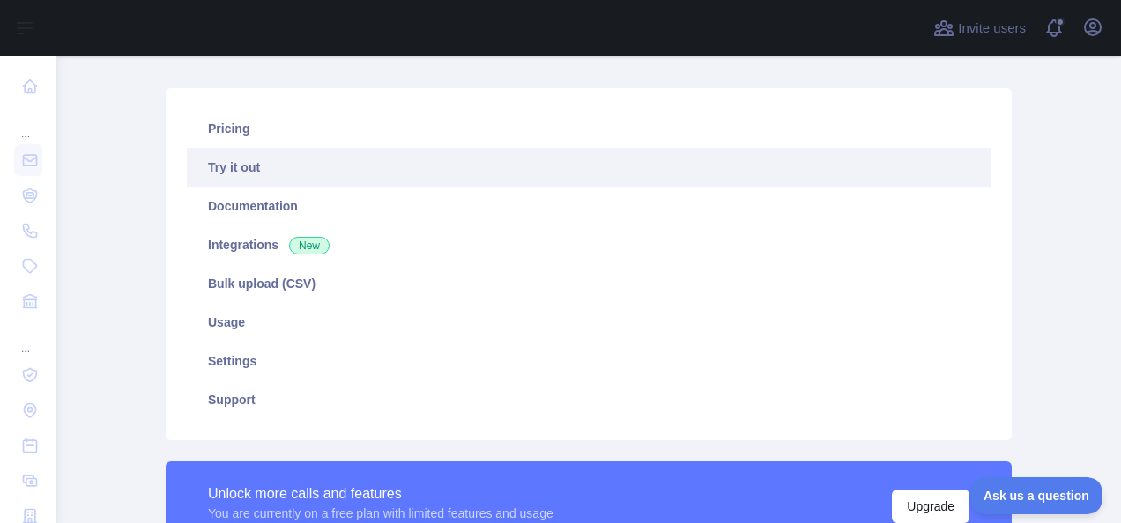
click at [188, 176] on link "Try it out" at bounding box center [589, 167] width 804 height 39
click at [315, 174] on link "Try it out" at bounding box center [589, 167] width 804 height 39
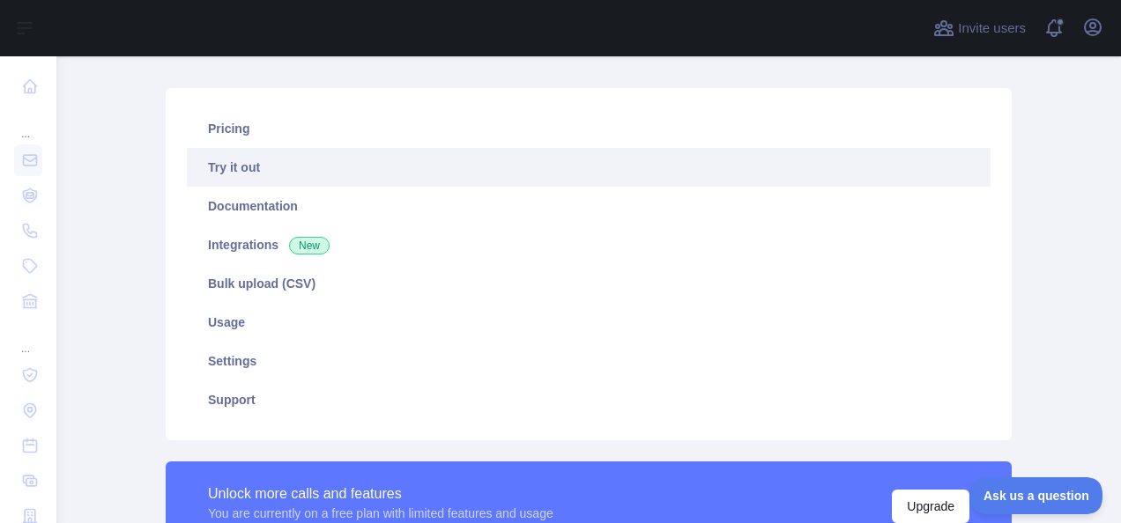
click at [315, 174] on link "Try it out" at bounding box center [589, 167] width 804 height 39
click at [402, 168] on link "Try it out" at bounding box center [589, 167] width 804 height 39
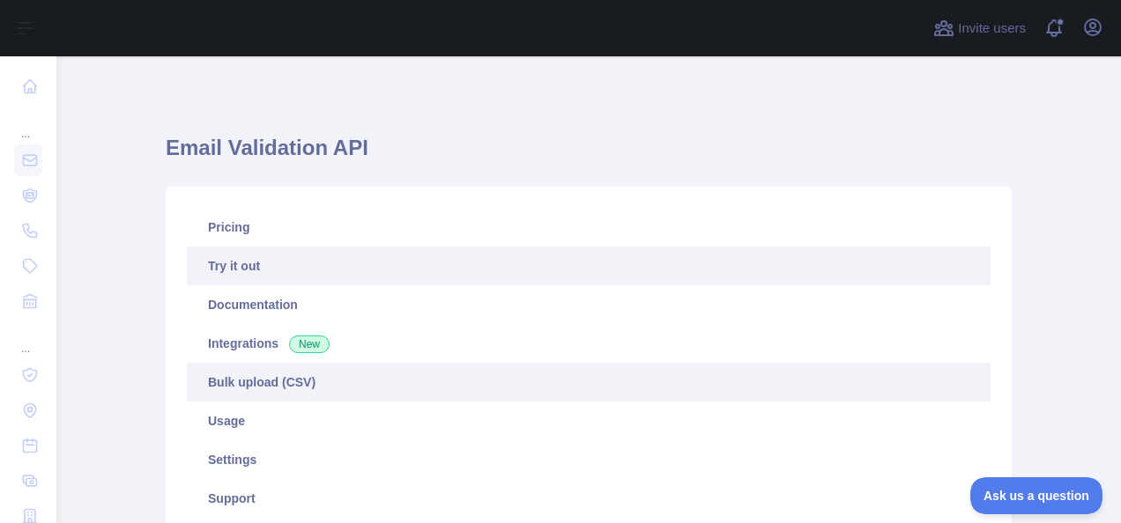
click at [560, 377] on link "Bulk upload (CSV)" at bounding box center [589, 382] width 804 height 39
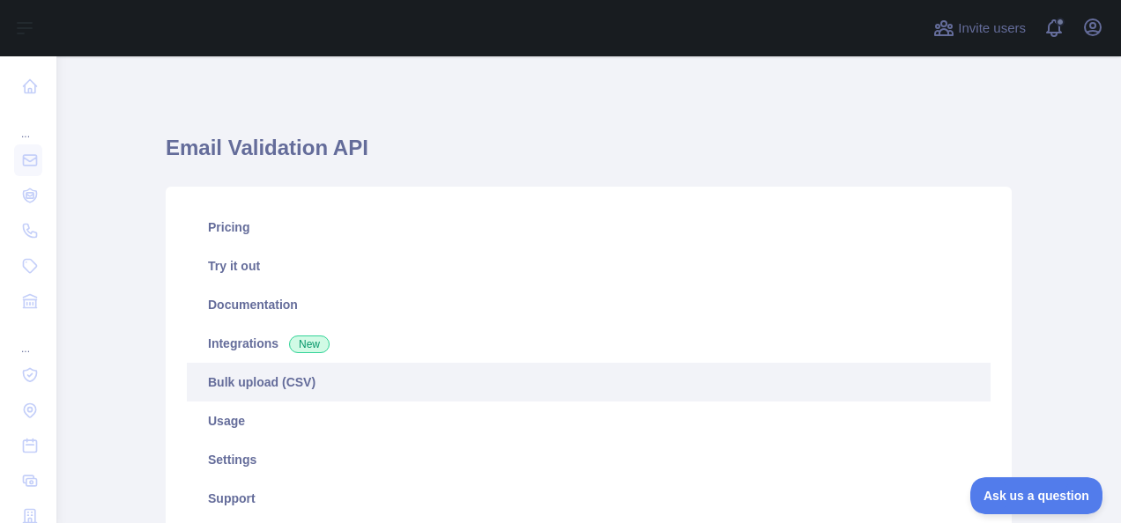
click at [560, 377] on link "Bulk upload (CSV)" at bounding box center [589, 382] width 804 height 39
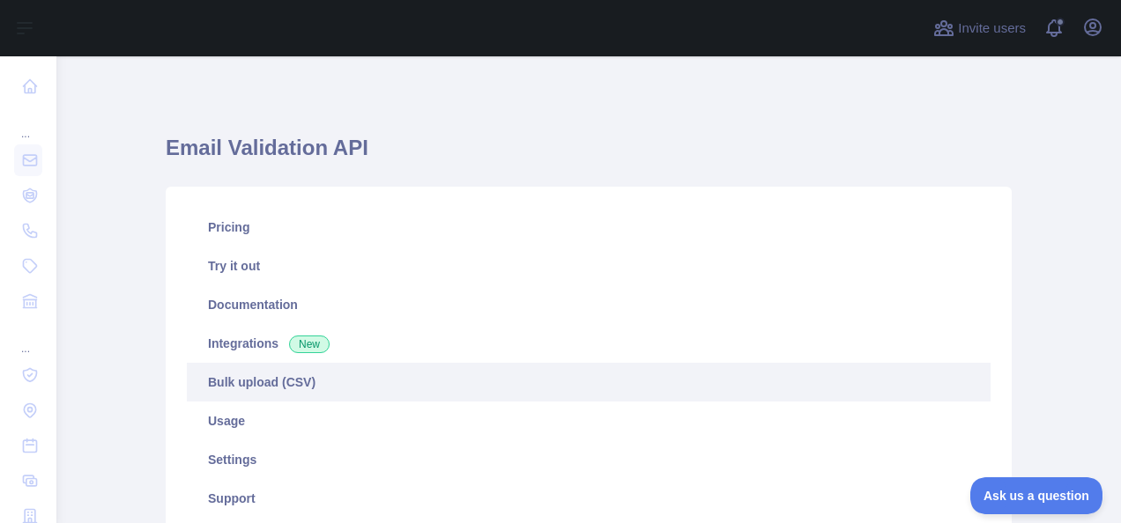
click at [560, 377] on link "Bulk upload (CSV)" at bounding box center [589, 382] width 804 height 39
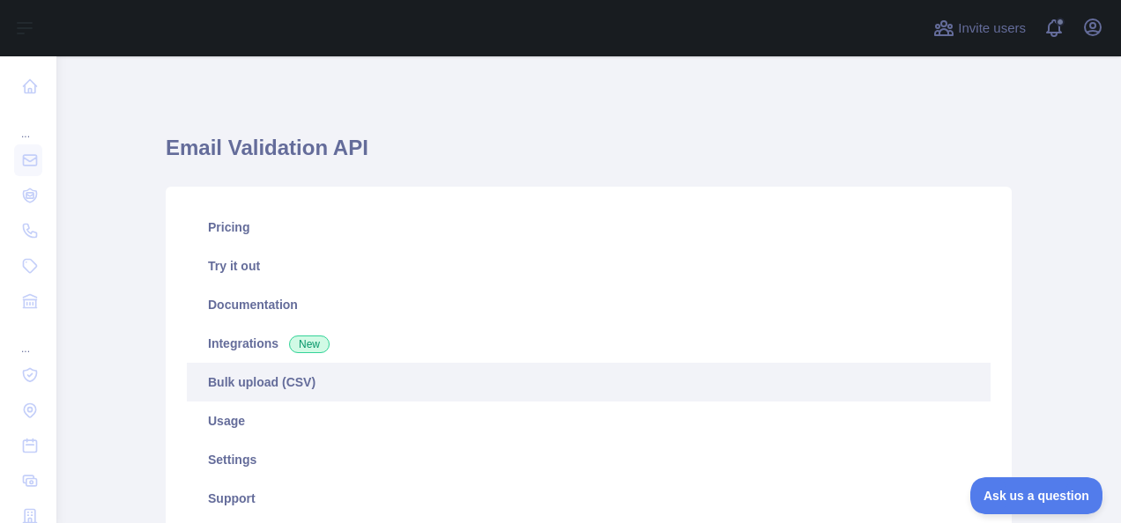
click at [560, 377] on link "Bulk upload (CSV)" at bounding box center [589, 382] width 804 height 39
click at [237, 384] on link "Bulk upload (CSV)" at bounding box center [589, 382] width 804 height 39
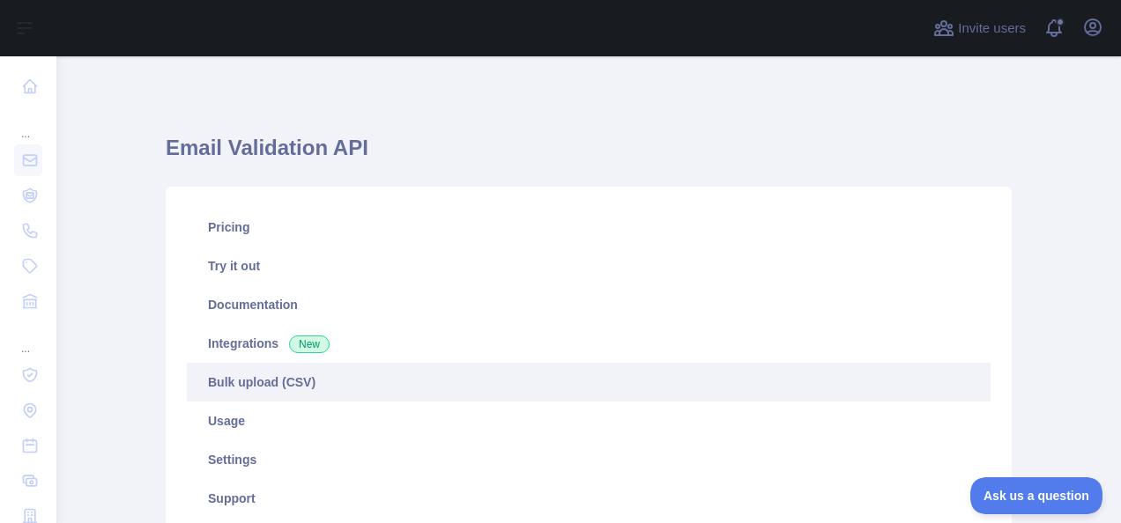
click at [591, 370] on link "Bulk upload (CSV)" at bounding box center [589, 382] width 804 height 39
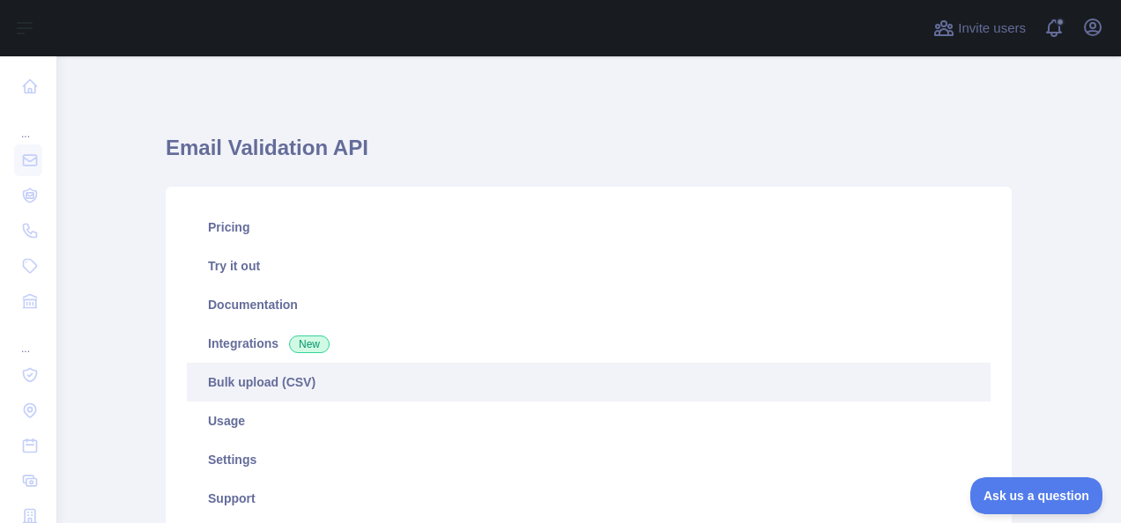
click at [591, 370] on link "Bulk upload (CSV)" at bounding box center [589, 382] width 804 height 39
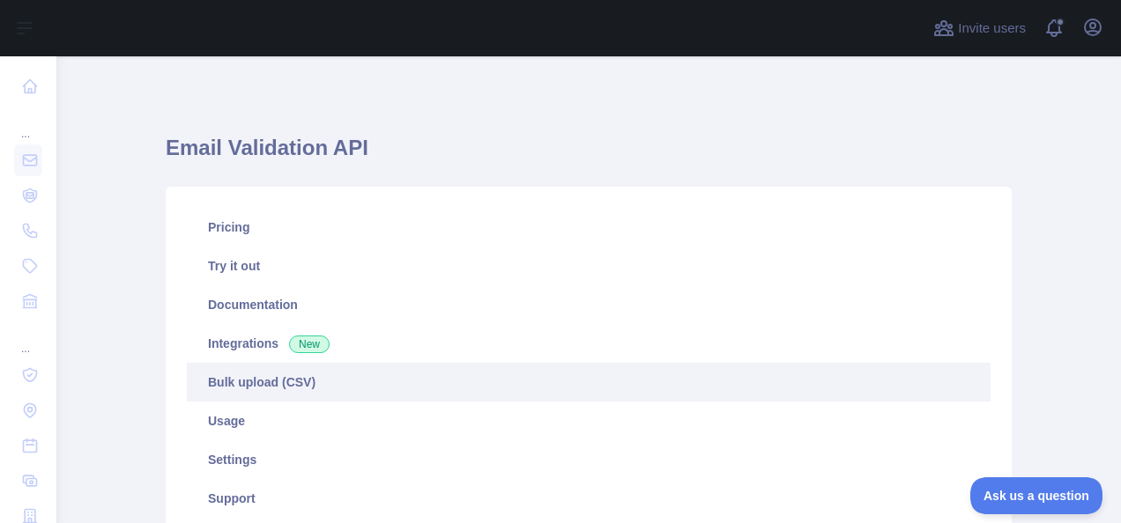
click at [591, 370] on link "Bulk upload (CSV)" at bounding box center [589, 382] width 804 height 39
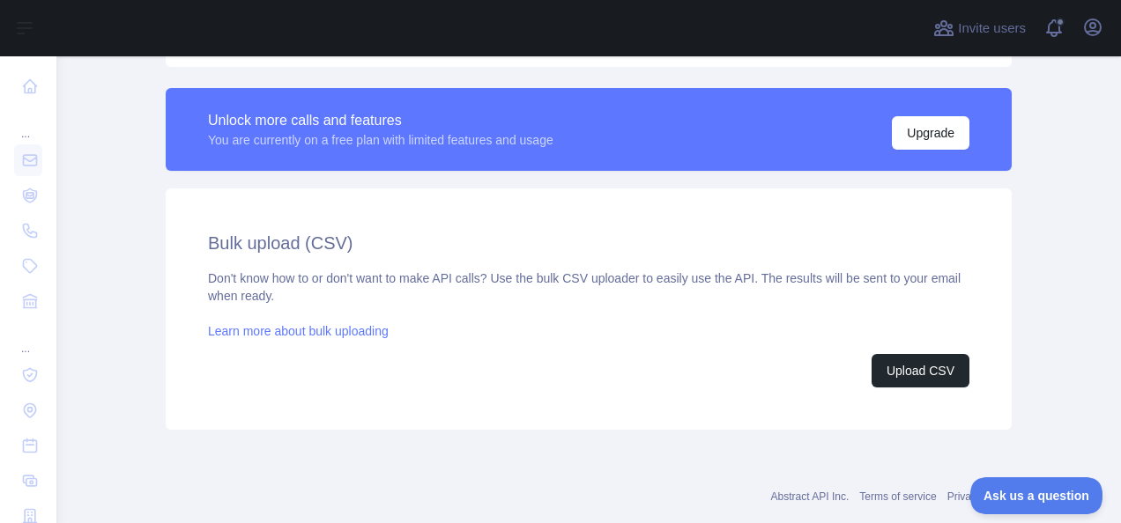
scroll to position [508, 0]
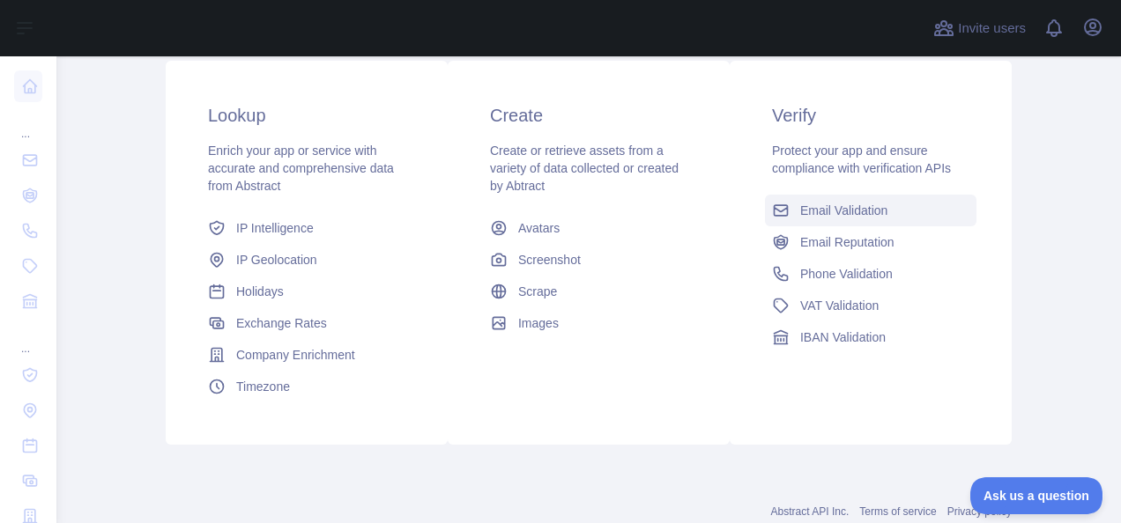
click at [800, 211] on span "Email Validation" at bounding box center [843, 211] width 87 height 18
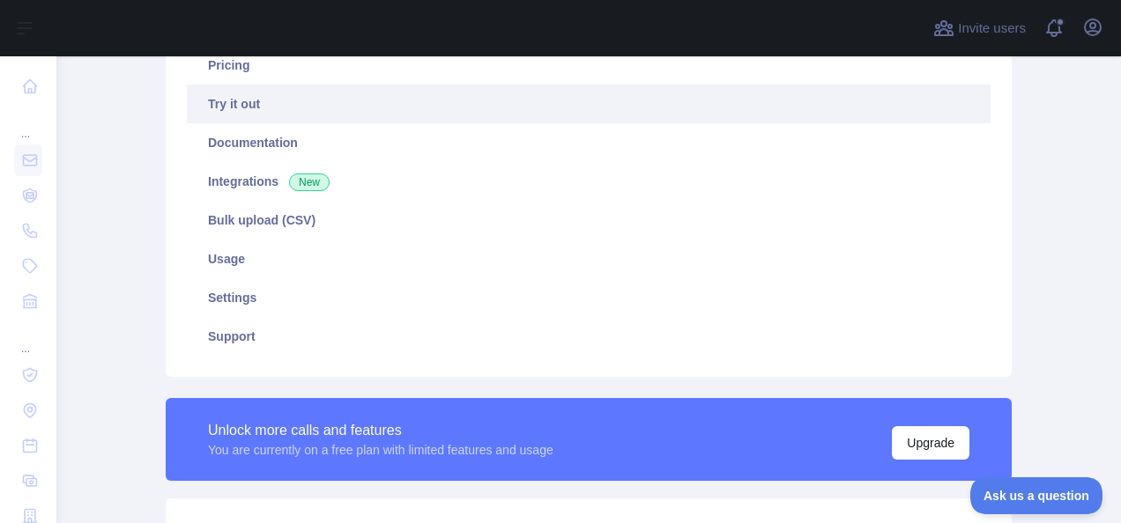
scroll to position [161, 0]
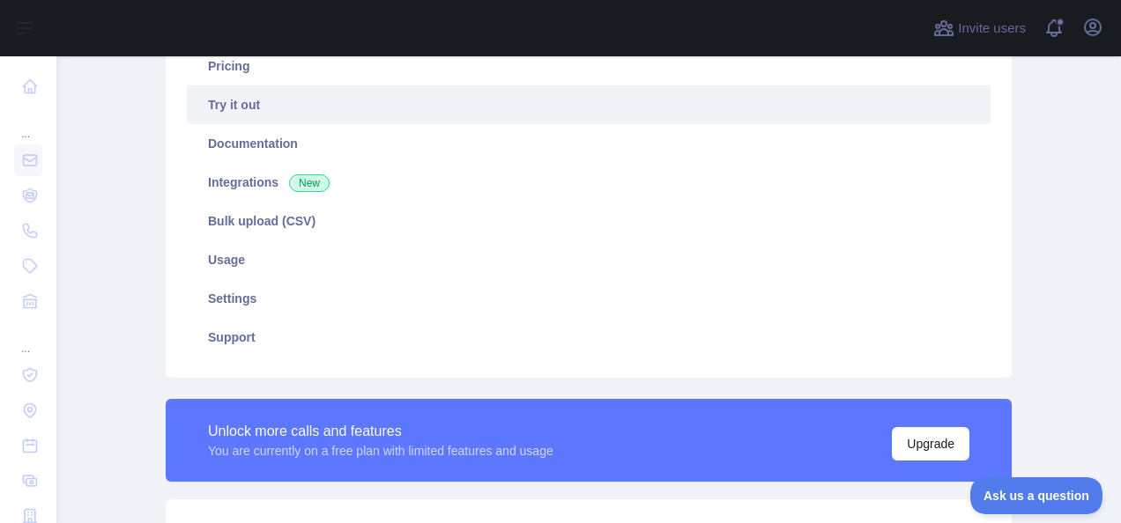
click at [222, 107] on link "Try it out" at bounding box center [589, 104] width 804 height 39
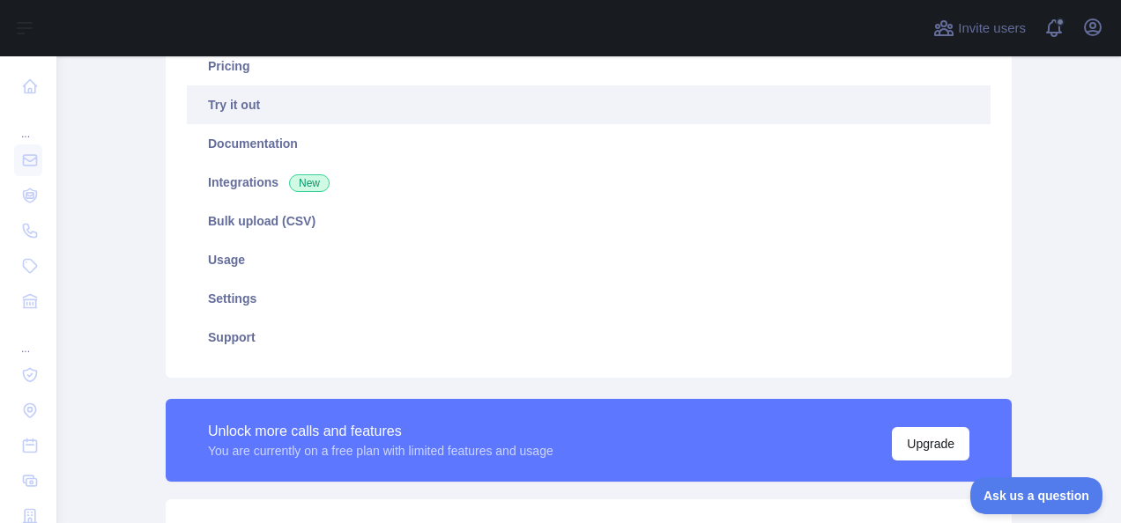
click at [222, 107] on link "Try it out" at bounding box center [589, 104] width 804 height 39
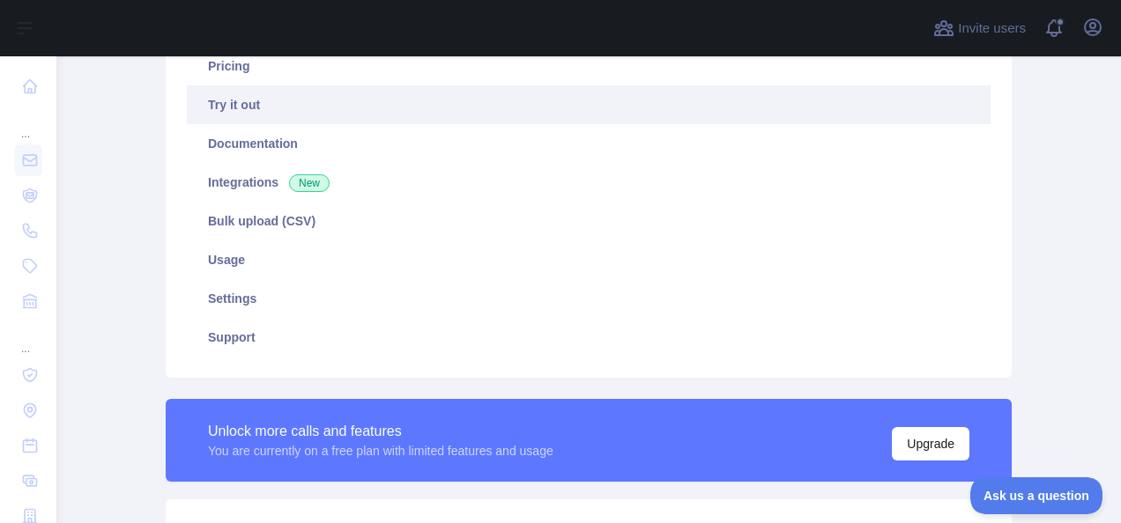
click at [222, 107] on link "Try it out" at bounding box center [589, 104] width 804 height 39
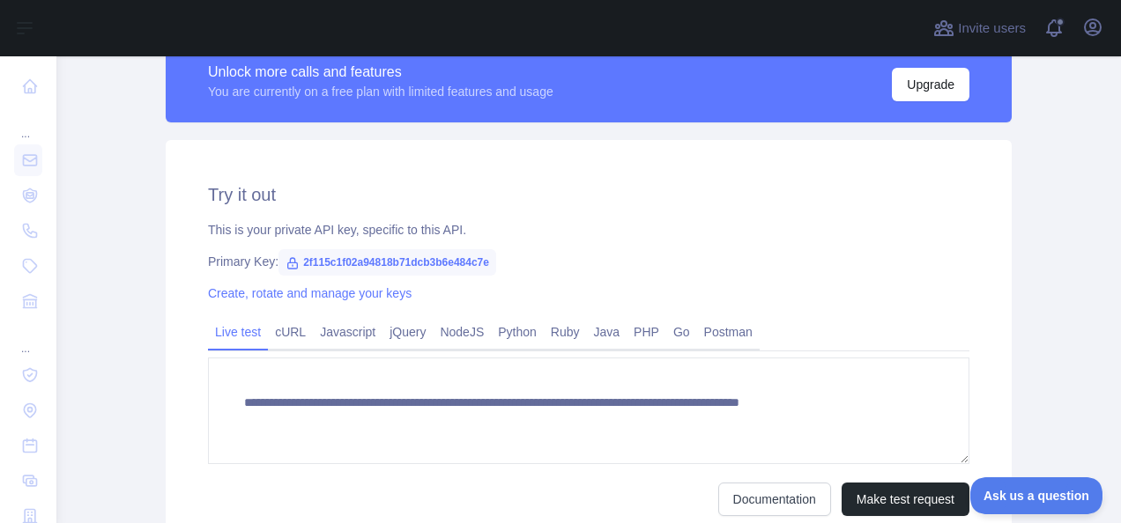
scroll to position [515, 0]
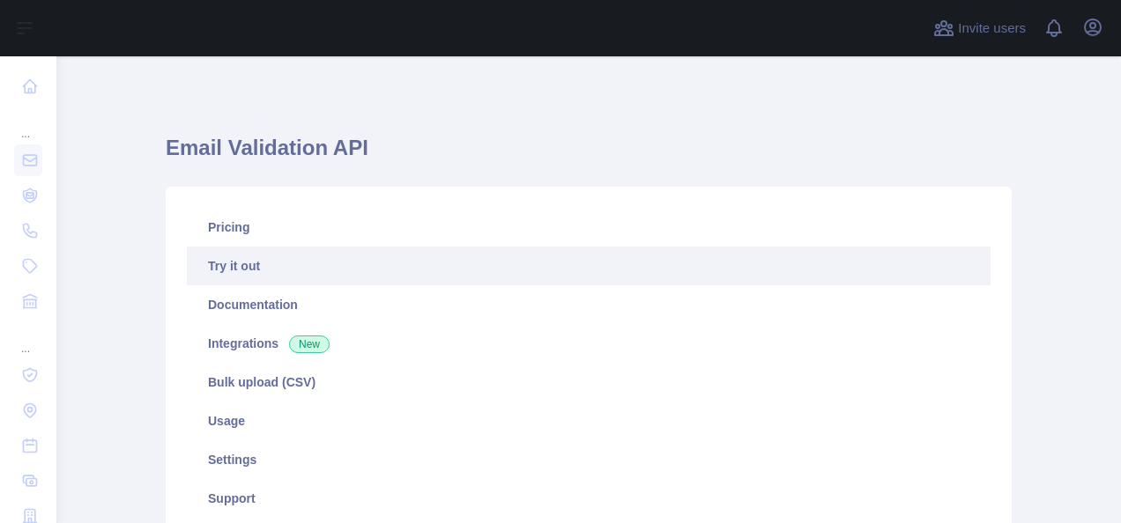
click at [737, 272] on link "Try it out" at bounding box center [589, 266] width 804 height 39
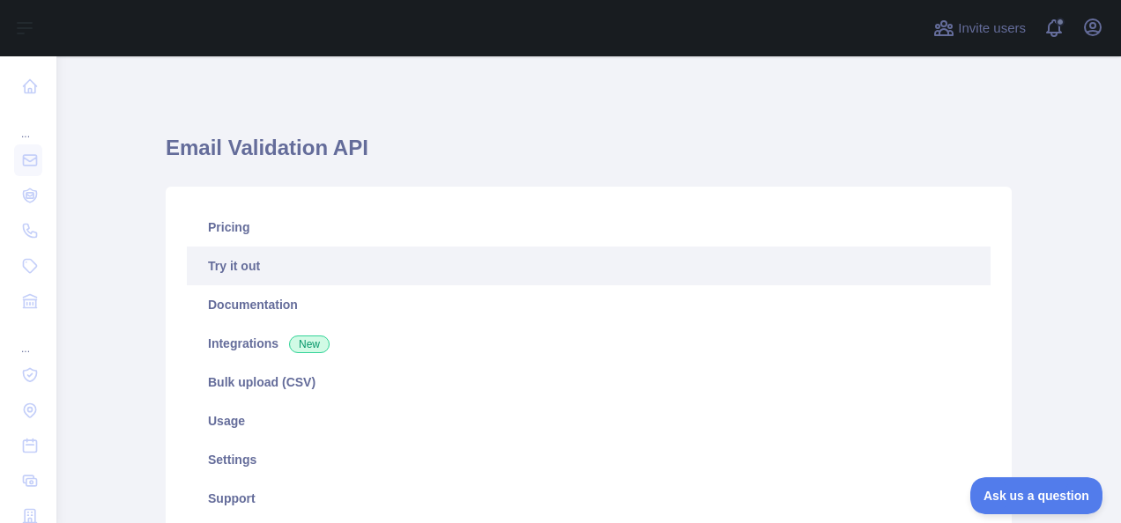
click at [649, 260] on link "Try it out" at bounding box center [589, 266] width 804 height 39
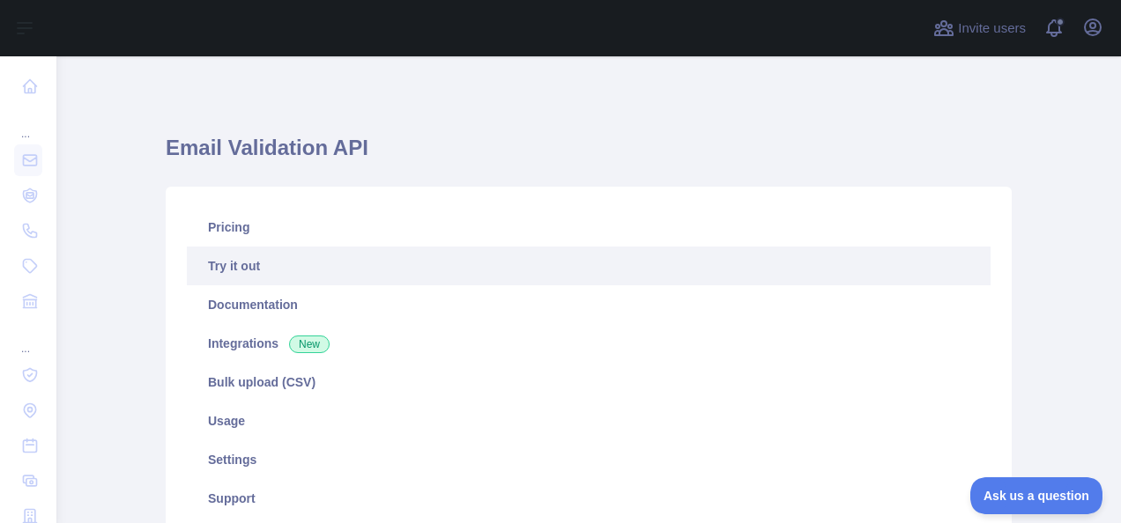
click at [649, 260] on link "Try it out" at bounding box center [589, 266] width 804 height 39
click at [308, 275] on link "Try it out" at bounding box center [589, 266] width 804 height 39
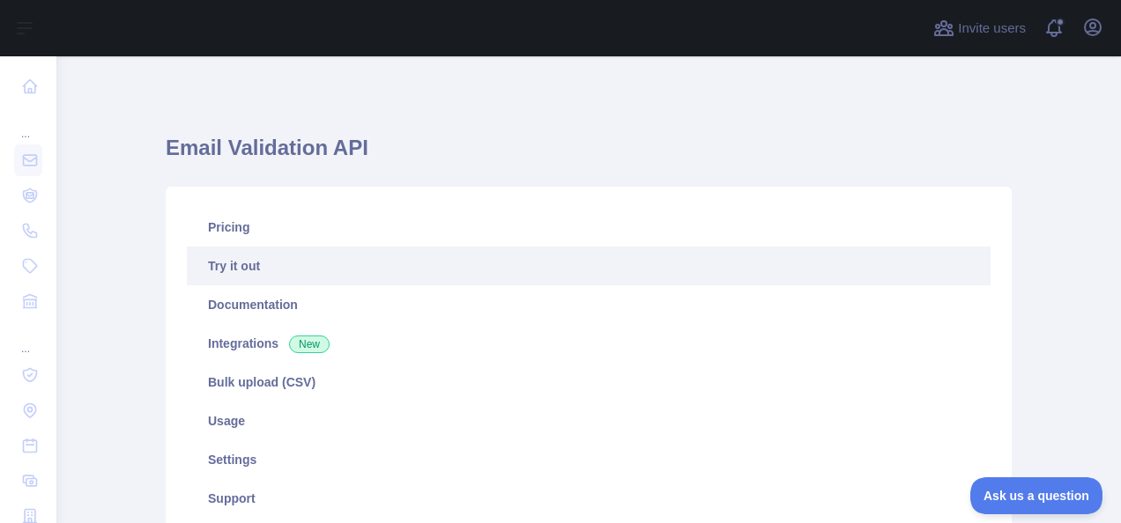
click at [308, 275] on link "Try it out" at bounding box center [589, 266] width 804 height 39
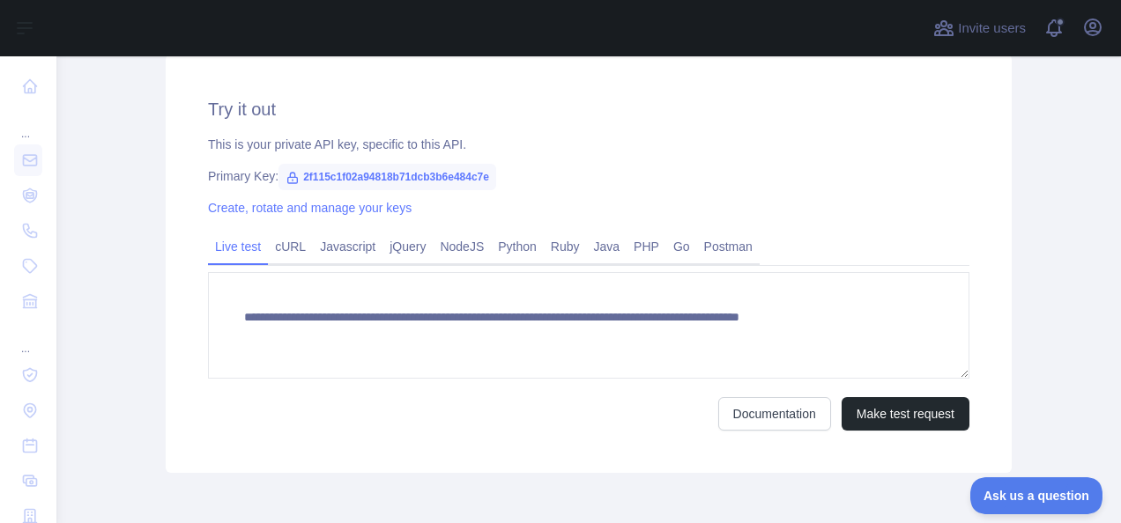
scroll to position [608, 0]
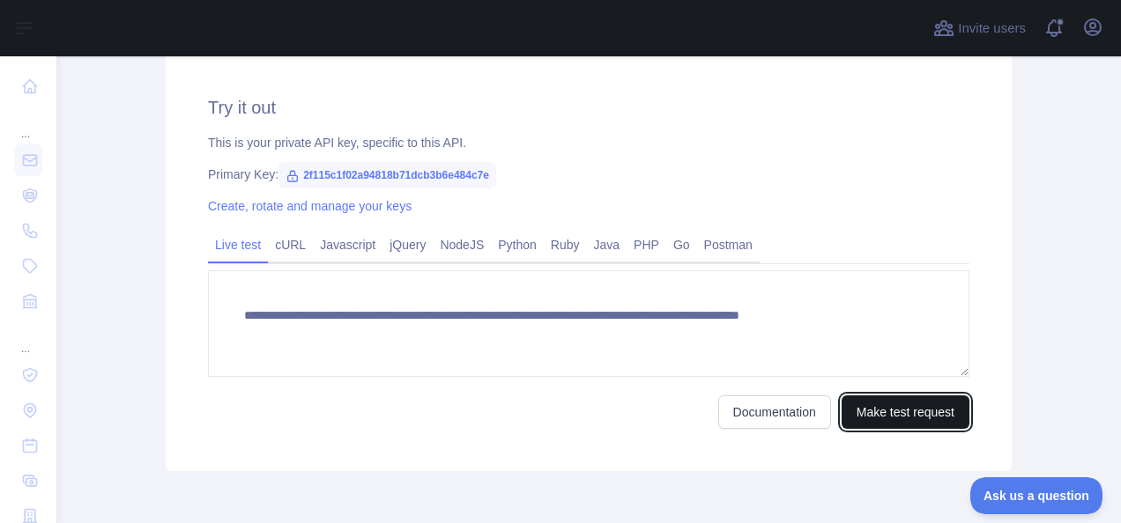
click at [871, 408] on button "Make test request" at bounding box center [905, 412] width 128 height 33
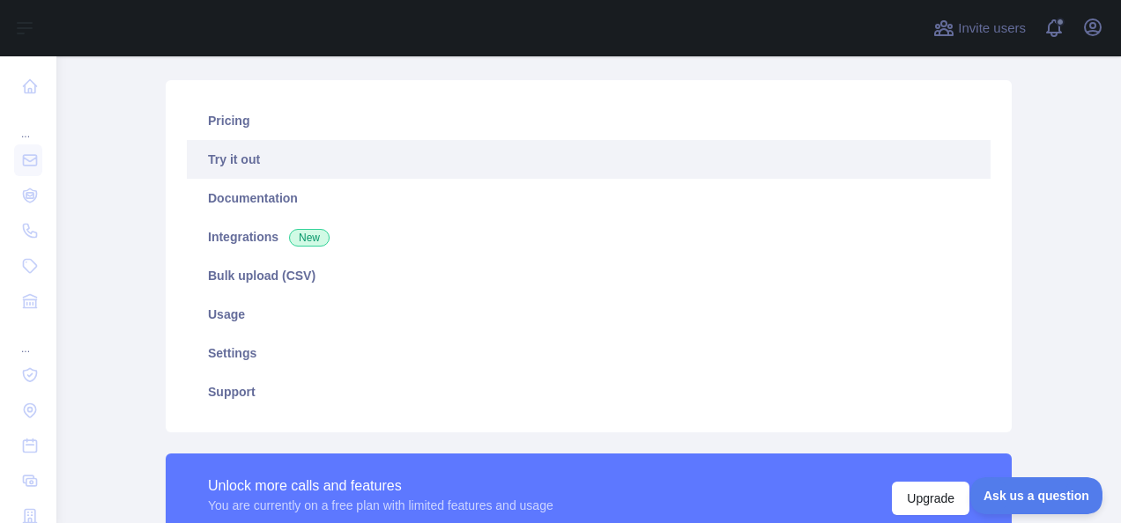
scroll to position [0, 0]
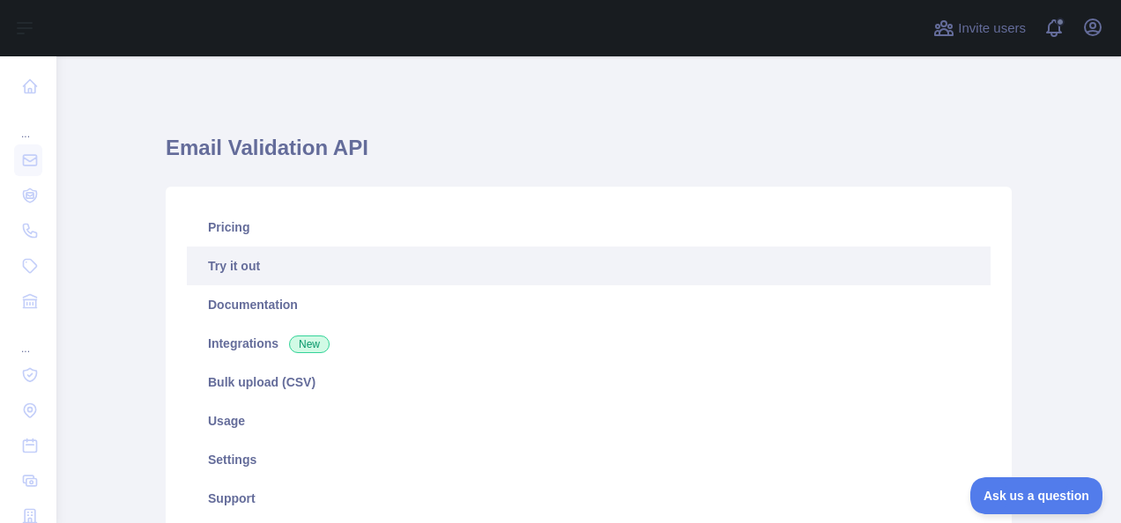
click at [306, 263] on link "Try it out" at bounding box center [589, 266] width 804 height 39
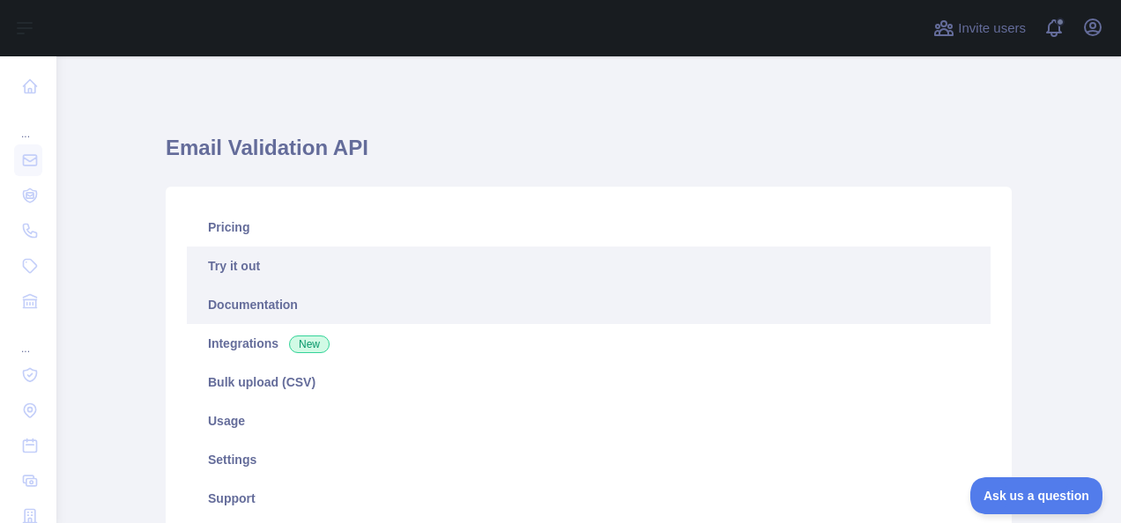
click at [280, 292] on link "Documentation" at bounding box center [589, 304] width 804 height 39
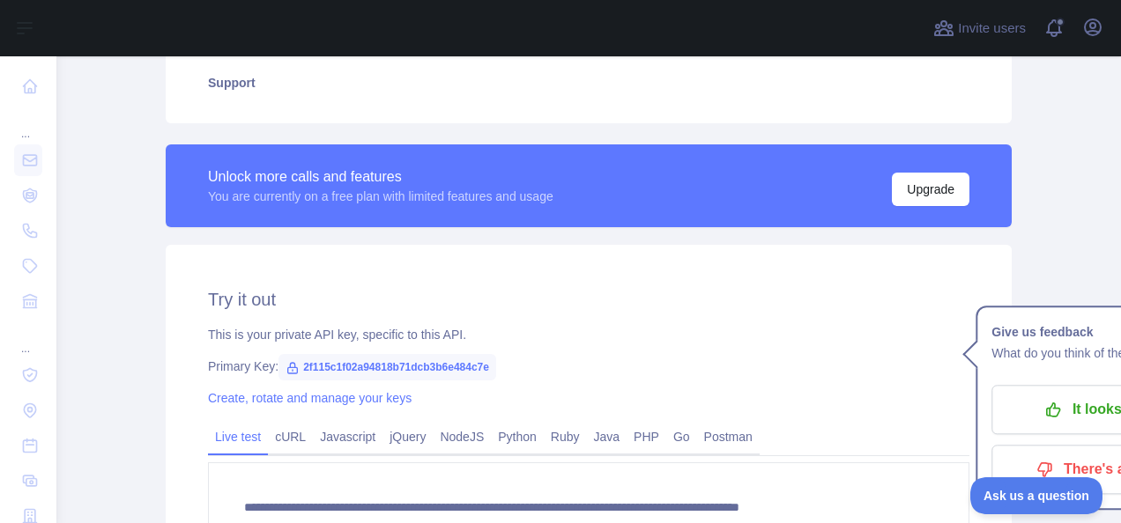
scroll to position [412, 0]
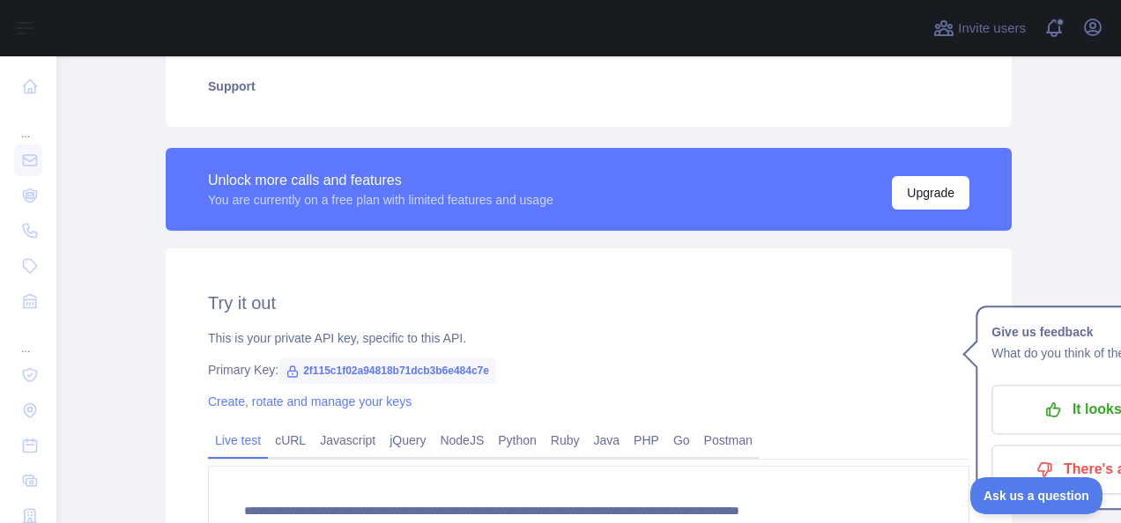
click at [456, 372] on span "2f115c1f02a94818b71dcb3b6e484c7e" at bounding box center [387, 371] width 218 height 26
copy span "2f115c1f02a94818b71dcb3b6e484c7e"
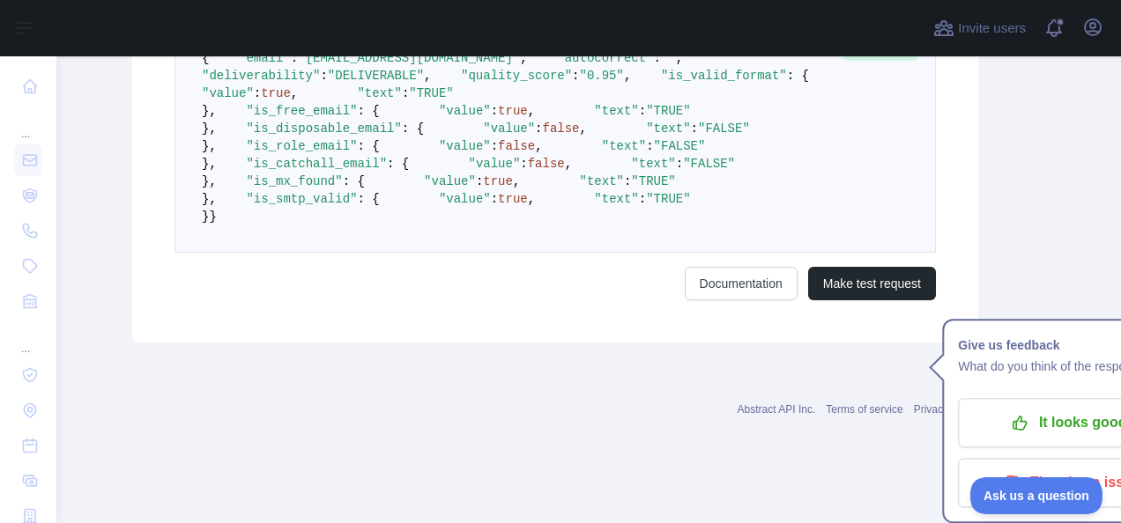
scroll to position [1357, 33]
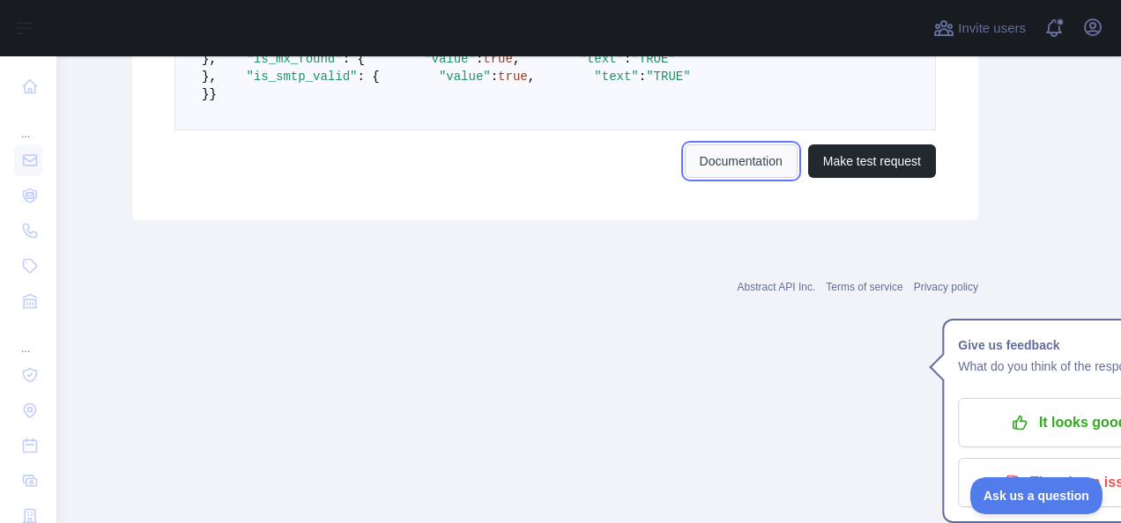
click at [736, 178] on link "Documentation" at bounding box center [741, 161] width 113 height 33
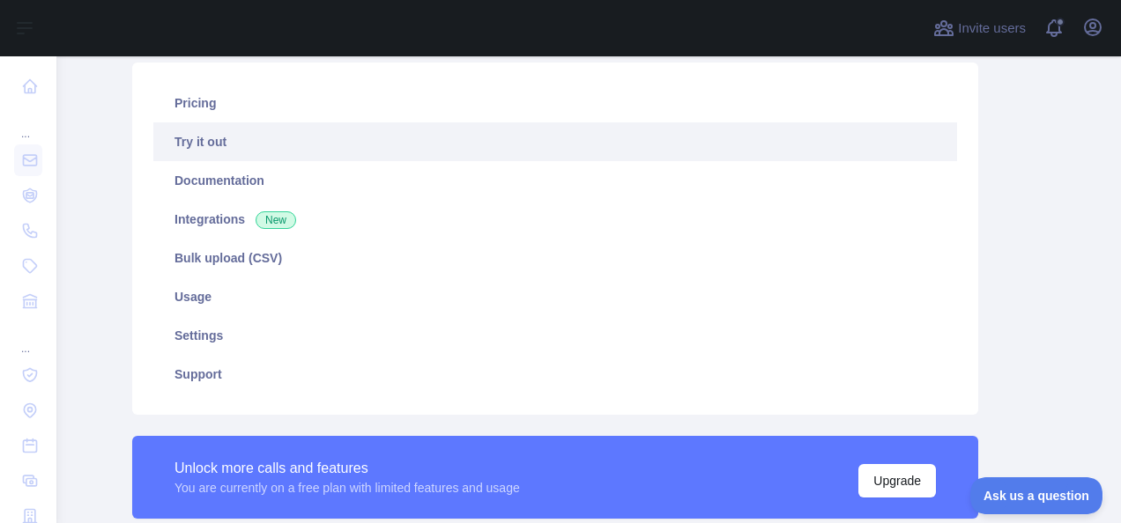
scroll to position [115, 33]
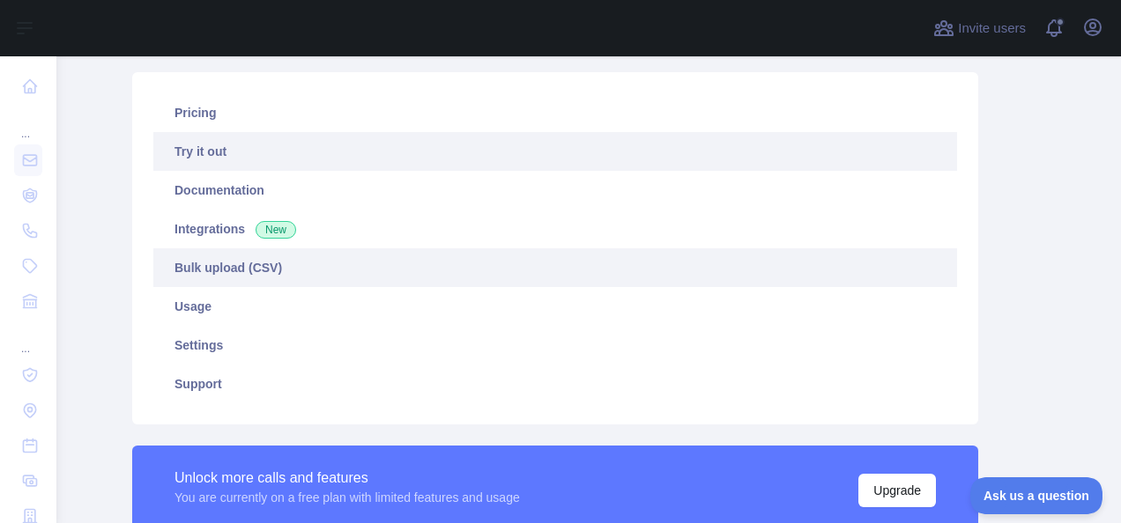
click at [639, 259] on link "Bulk upload (CSV)" at bounding box center [555, 267] width 804 height 39
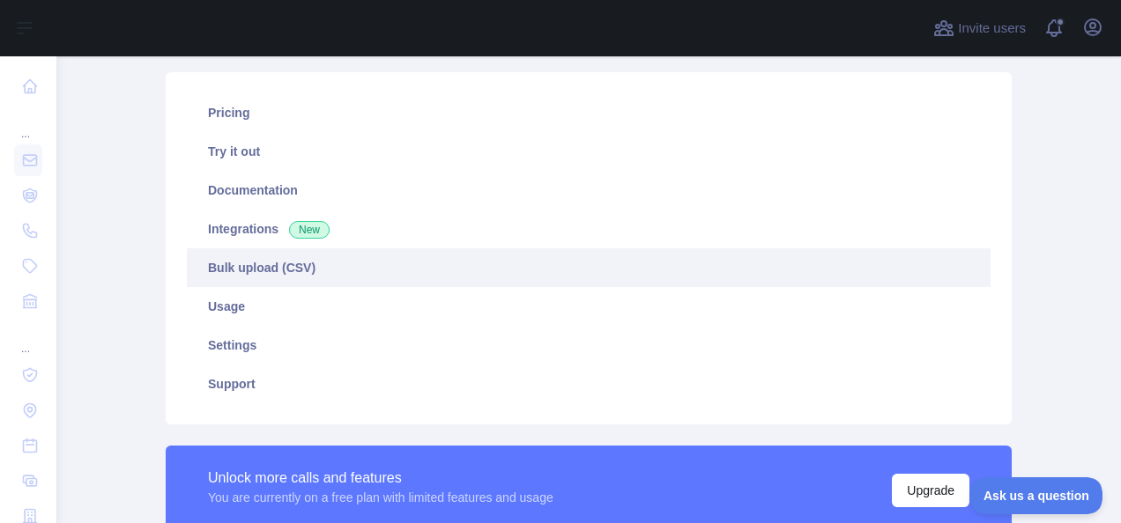
scroll to position [115, 0]
click at [567, 265] on link "Bulk upload (CSV)" at bounding box center [589, 267] width 804 height 39
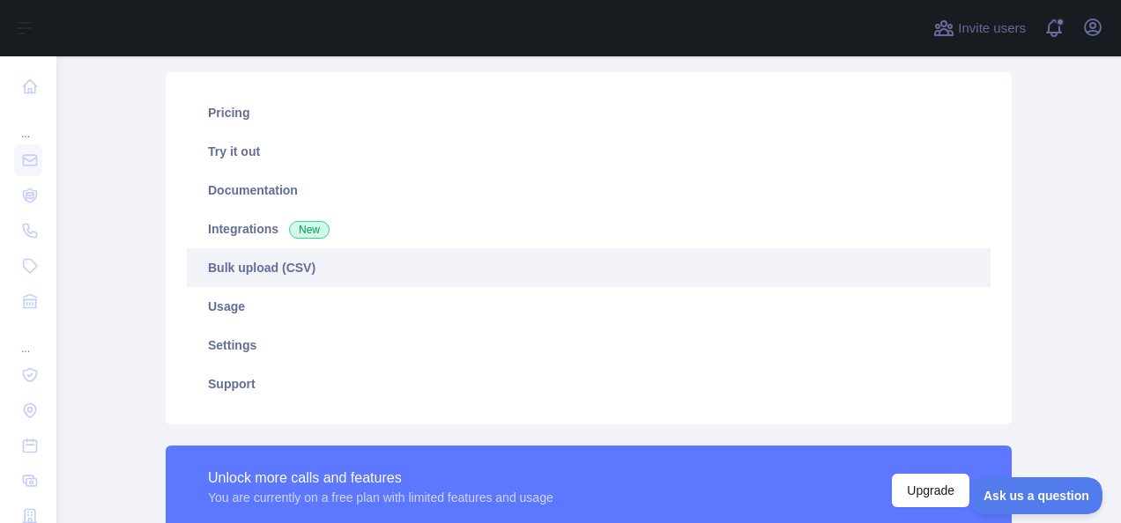
click at [567, 265] on link "Bulk upload (CSV)" at bounding box center [589, 267] width 804 height 39
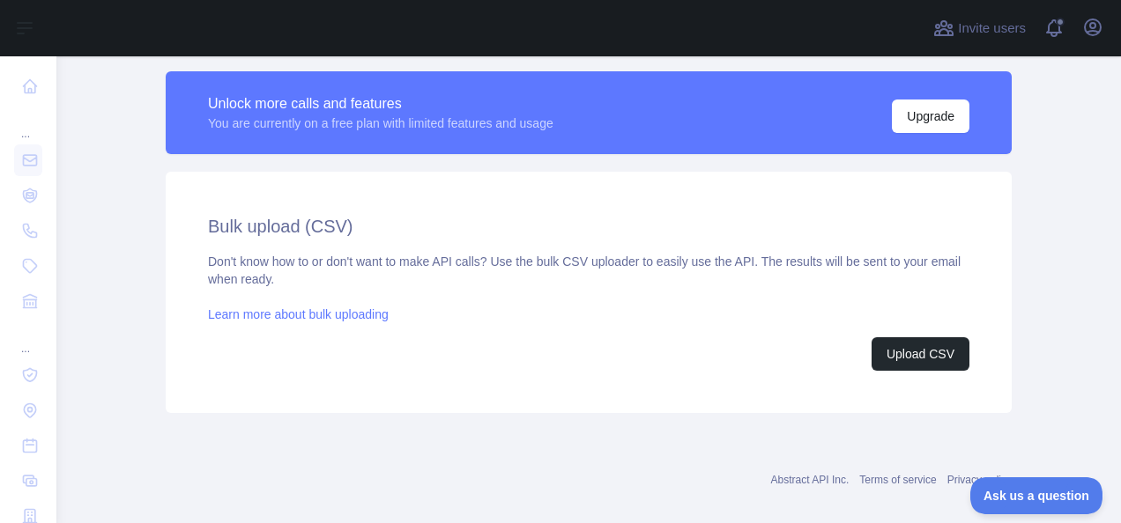
scroll to position [508, 0]
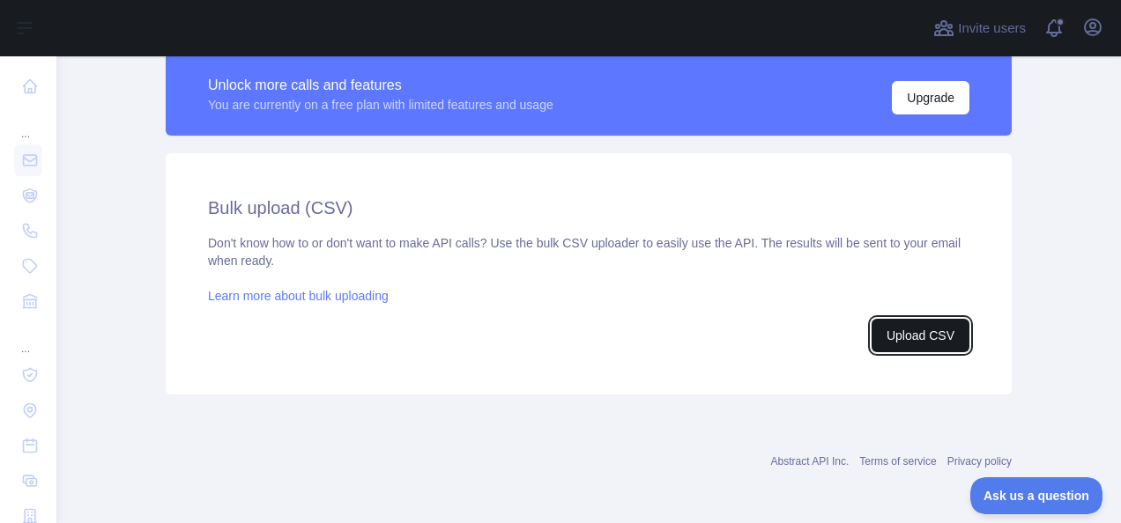
click at [882, 346] on button "Upload CSV" at bounding box center [920, 335] width 98 height 33
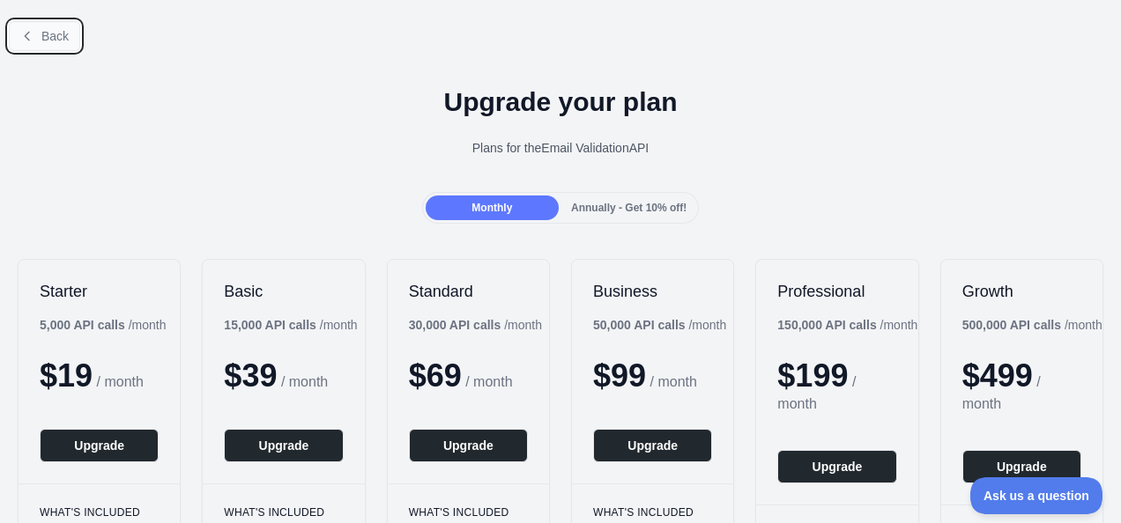
click at [39, 39] on button "Back" at bounding box center [44, 36] width 71 height 30
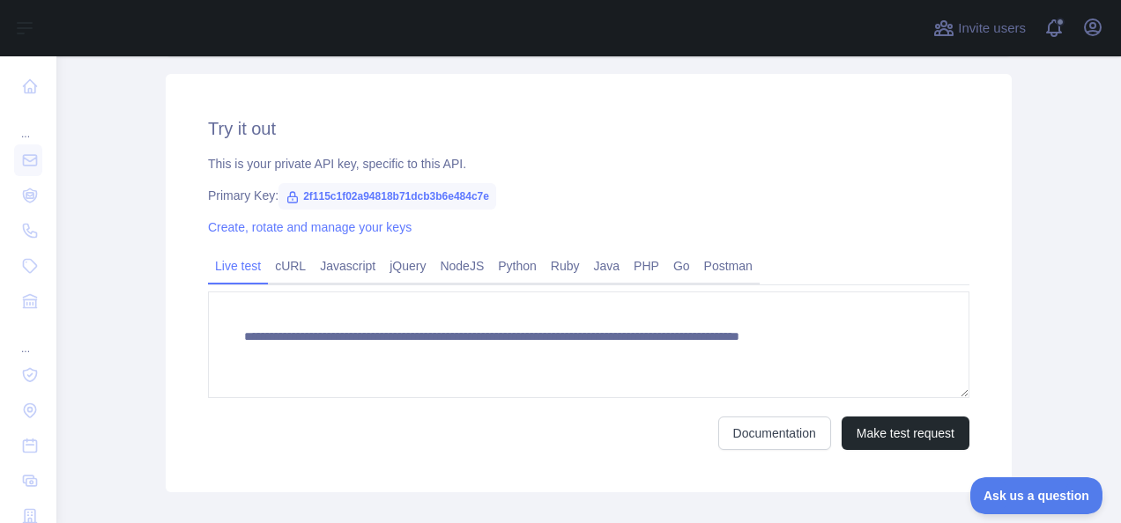
scroll to position [686, 0]
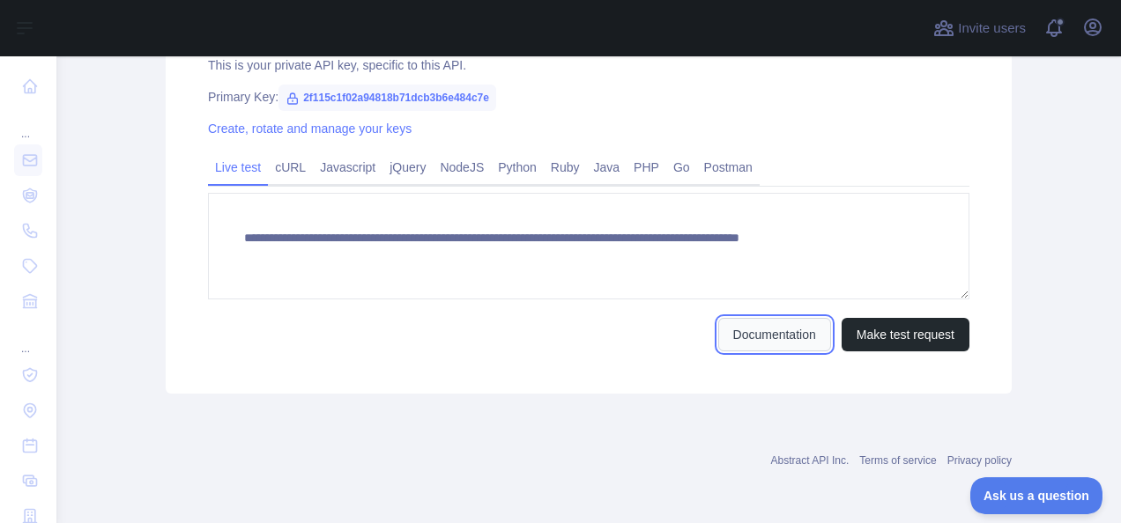
click at [735, 328] on link "Documentation" at bounding box center [774, 334] width 113 height 33
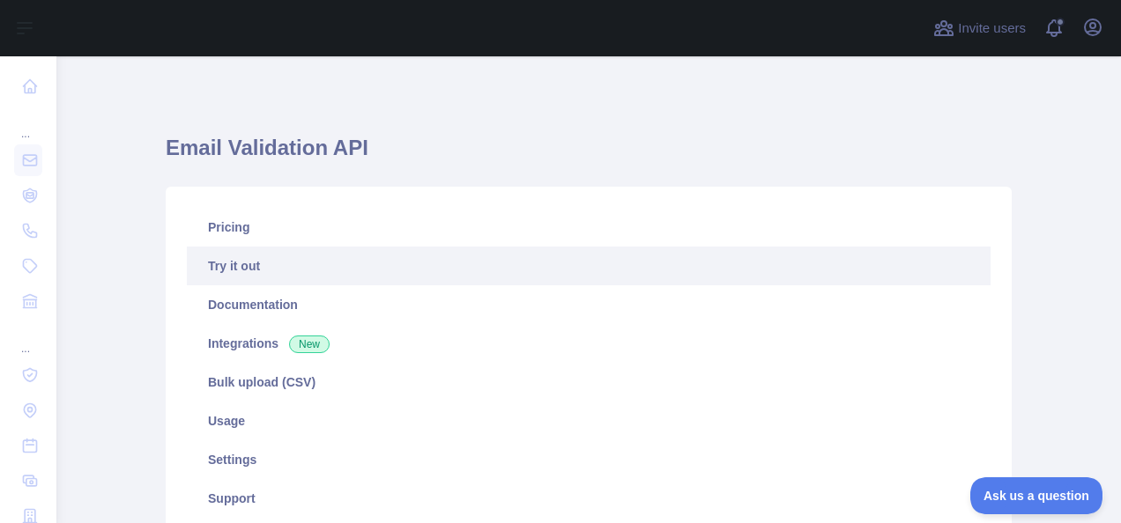
click at [548, 262] on link "Try it out" at bounding box center [589, 266] width 804 height 39
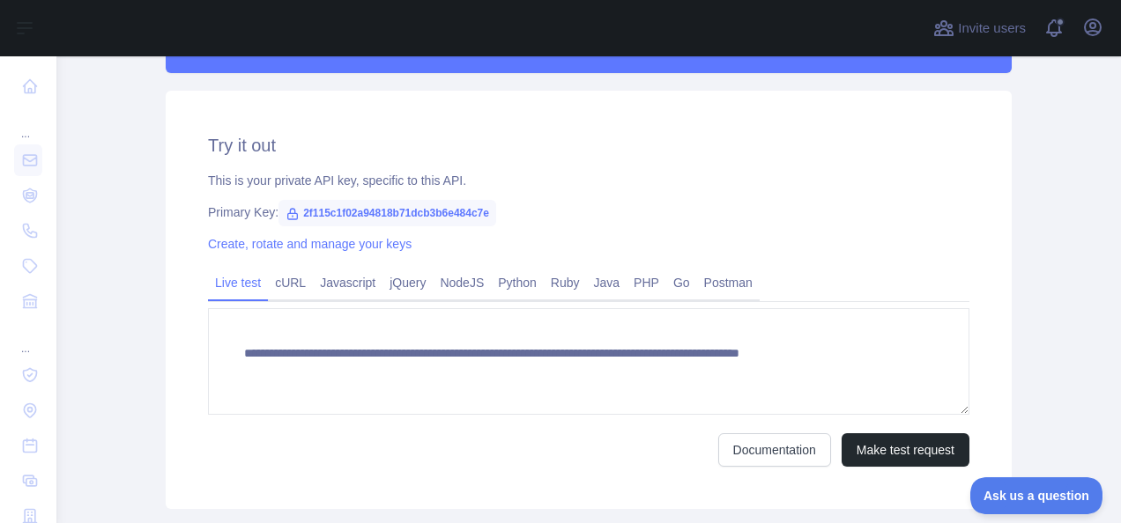
scroll to position [569, 0]
click at [463, 211] on span "2f115c1f02a94818b71dcb3b6e484c7e" at bounding box center [387, 214] width 218 height 26
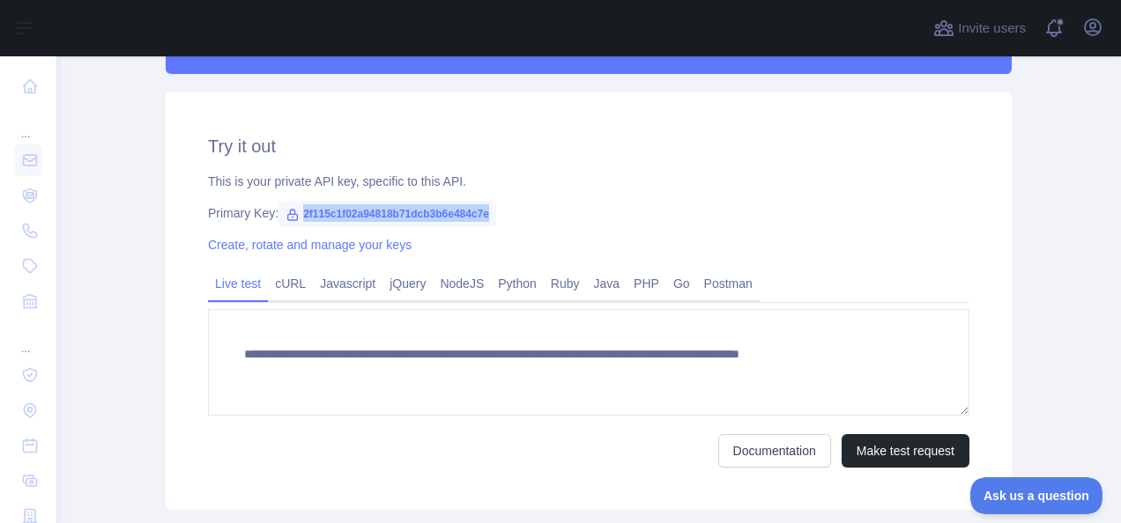
click at [463, 211] on span "2f115c1f02a94818b71dcb3b6e484c7e" at bounding box center [387, 214] width 218 height 26
drag, startPoint x: 463, startPoint y: 211, endPoint x: 498, endPoint y: 213, distance: 34.4
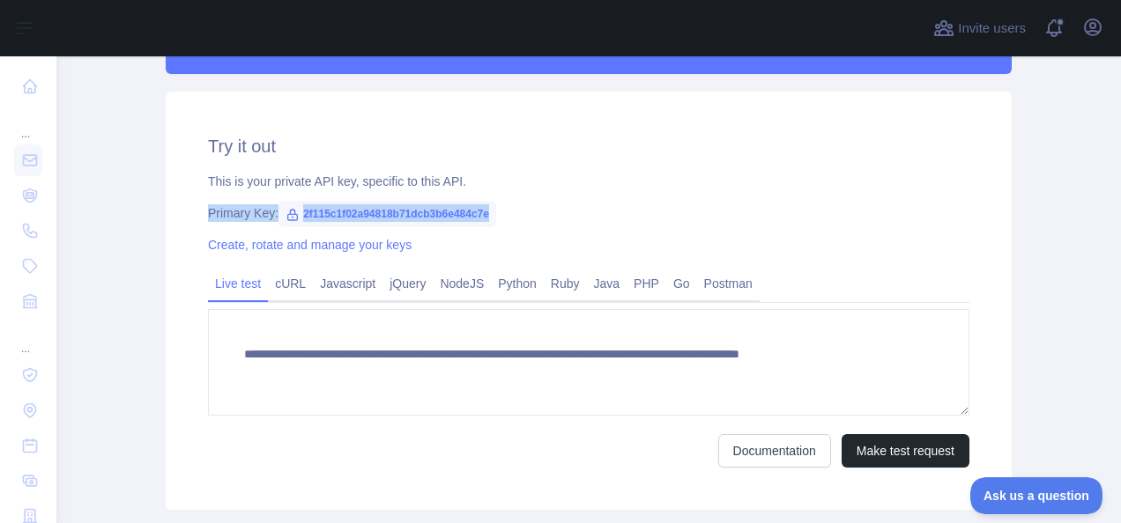
click at [498, 213] on div "Primary Key: 2f115c1f02a94818b71dcb3b6e484c7e" at bounding box center [588, 213] width 761 height 18
click at [534, 229] on div "**********" at bounding box center [589, 301] width 846 height 419
click at [464, 220] on span "2f115c1f02a94818b71dcb3b6e484c7e" at bounding box center [387, 214] width 218 height 26
copy span "2f115c1f02a94818b71dcb3b6e484c7e"
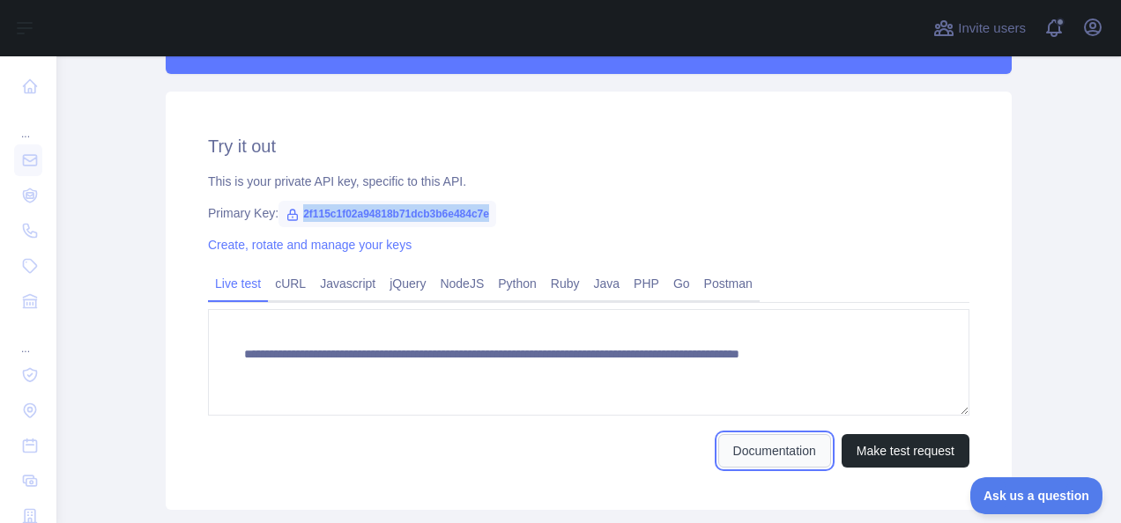
click at [791, 464] on link "Documentation" at bounding box center [774, 450] width 113 height 33
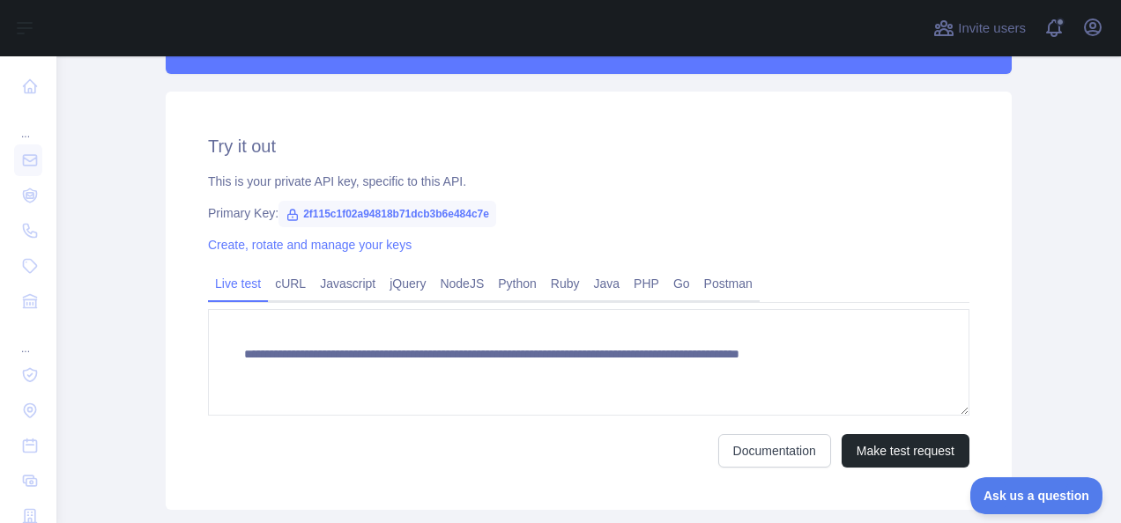
click at [750, 178] on div "This is your private API key, specific to this API." at bounding box center [588, 182] width 761 height 18
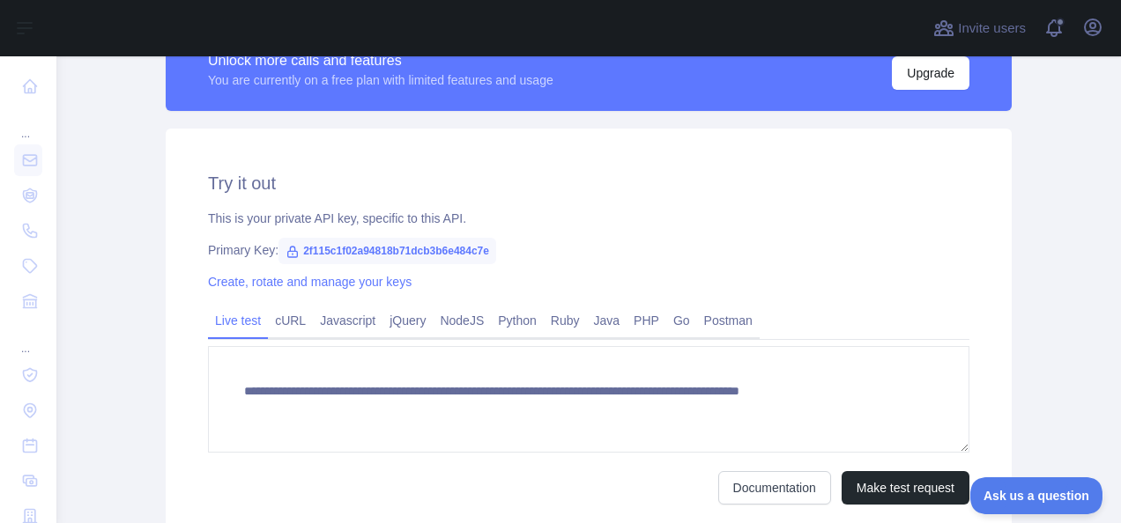
click at [450, 248] on span "2f115c1f02a94818b71dcb3b6e484c7e" at bounding box center [387, 251] width 218 height 26
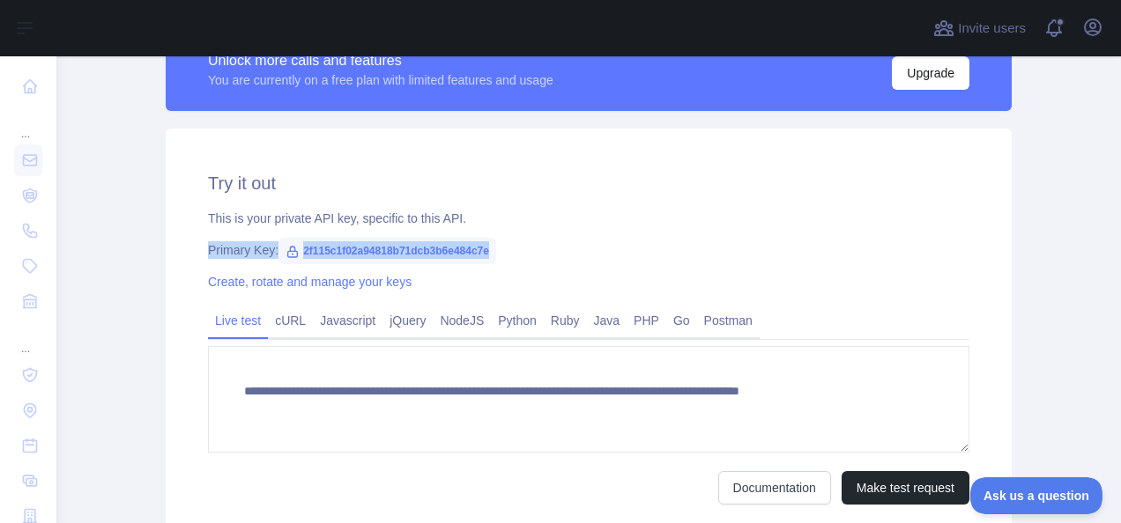
click at [450, 248] on span "2f115c1f02a94818b71dcb3b6e484c7e" at bounding box center [387, 251] width 218 height 26
copy div "Primary Key: 2f115c1f02a94818b71dcb3b6e484c7e"
